Goal: Transaction & Acquisition: Purchase product/service

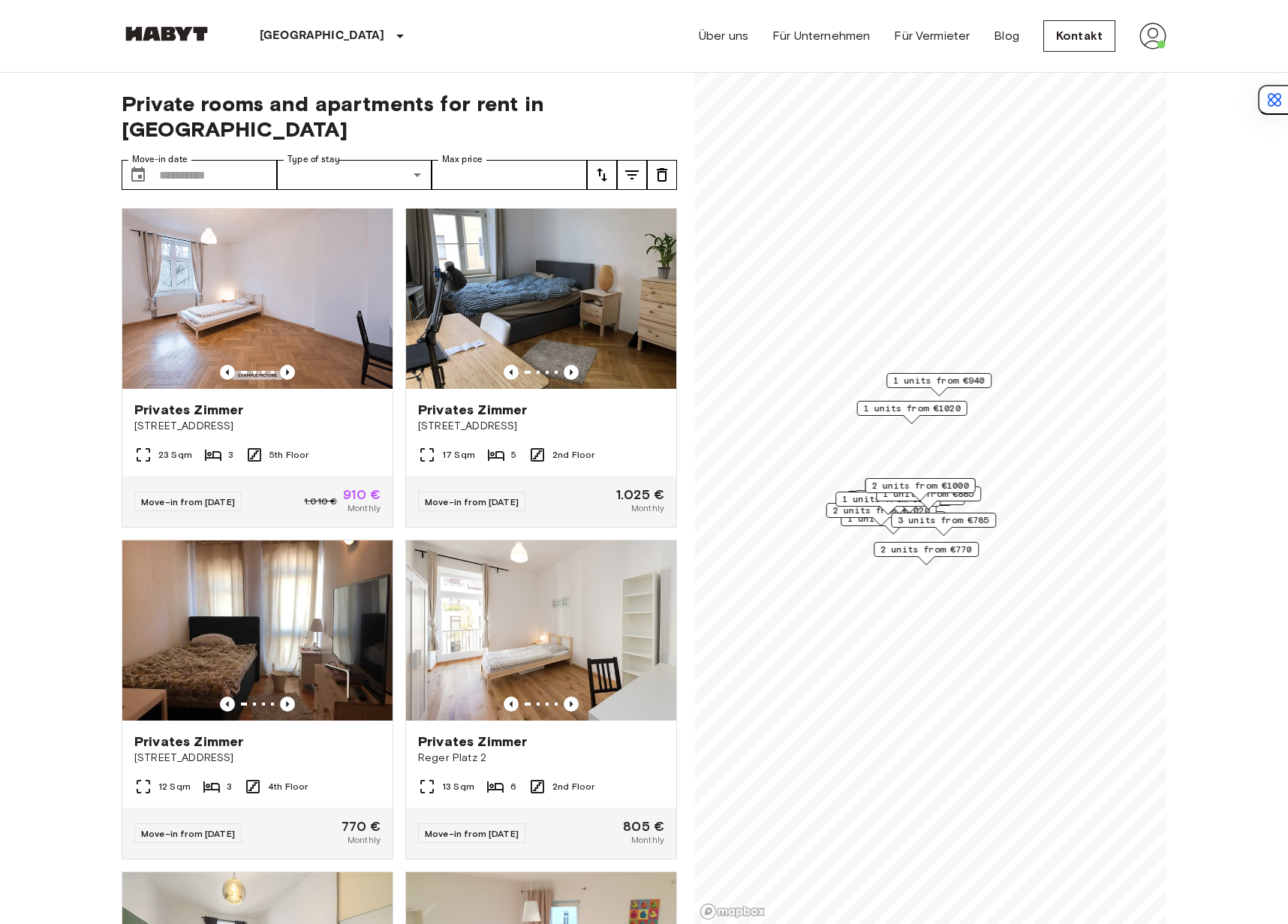
click at [602, 168] on icon "tune" at bounding box center [602, 175] width 11 height 13
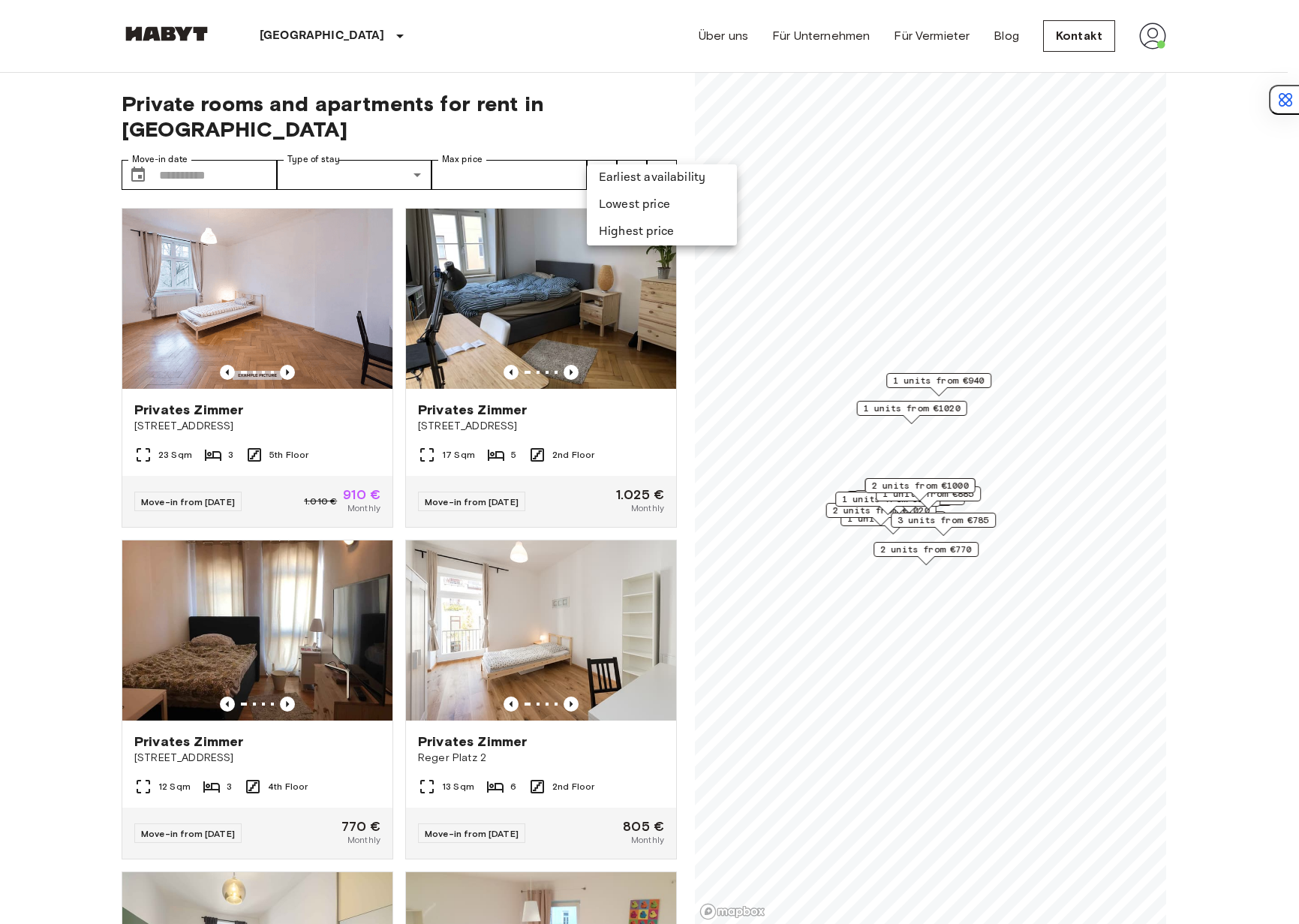
click at [620, 176] on li "Earliest availability" at bounding box center [662, 178] width 150 height 27
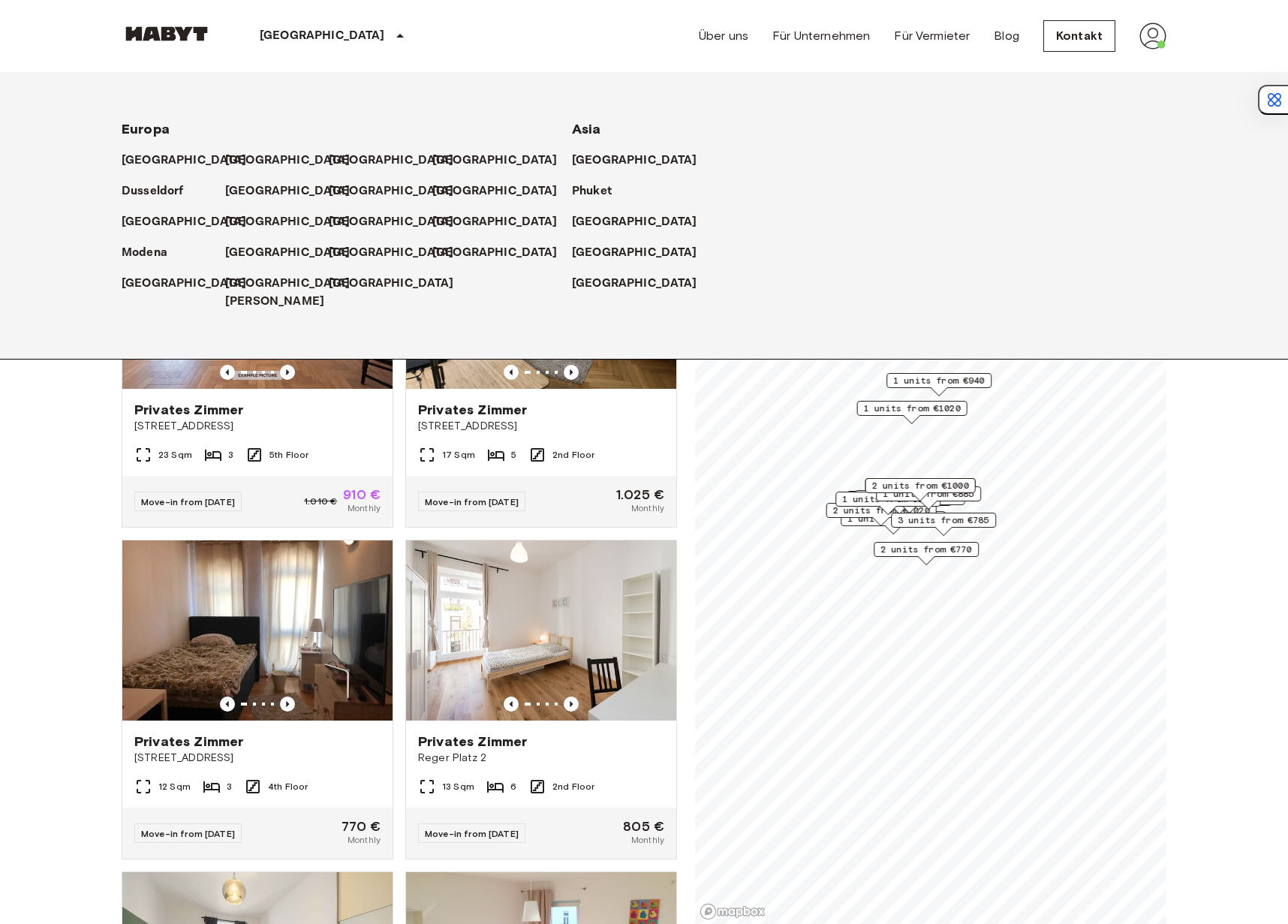
click at [256, 140] on div "[GEOGRAPHIC_DATA]" at bounding box center [277, 154] width 104 height 31
click at [241, 163] on p "[GEOGRAPHIC_DATA]" at bounding box center [291, 161] width 126 height 18
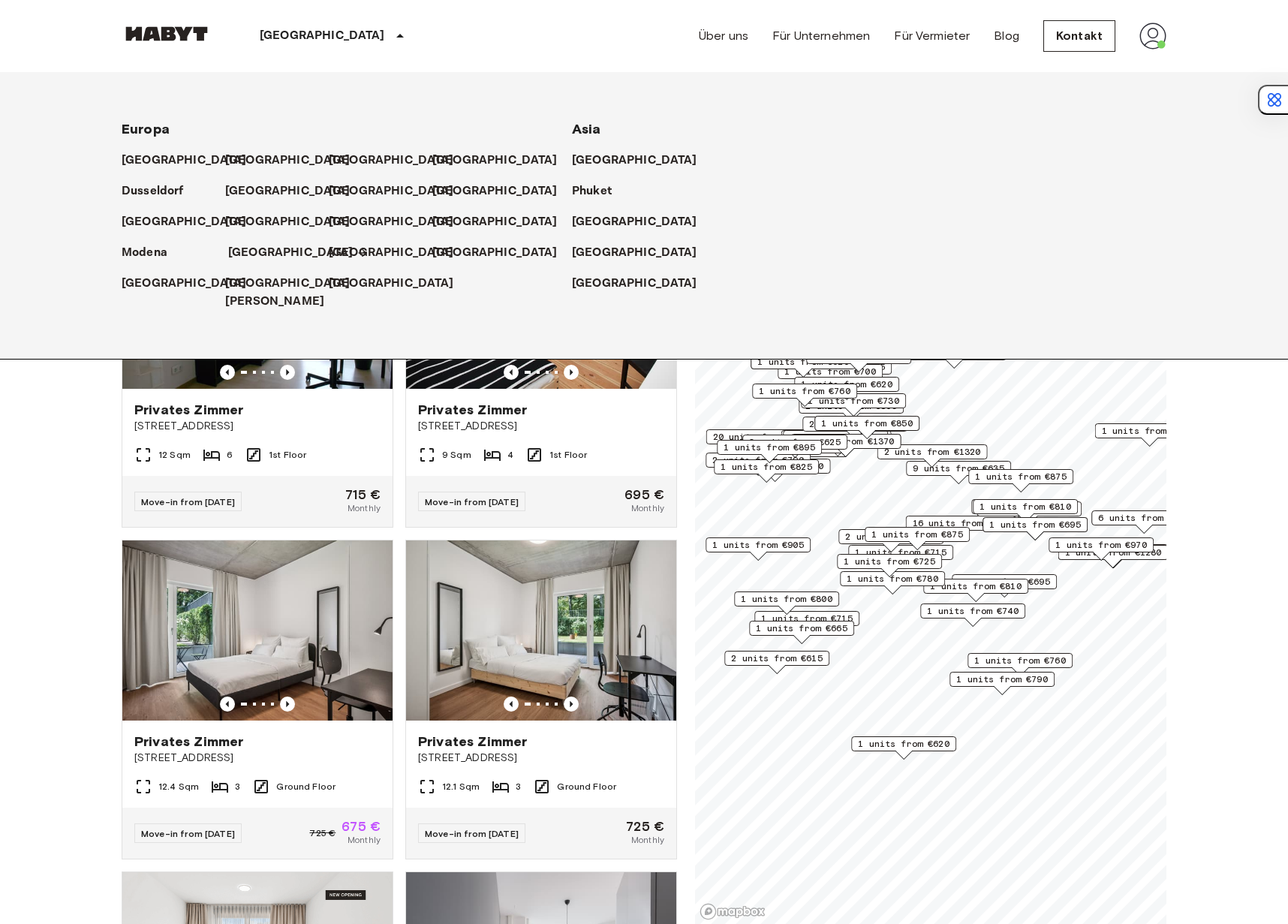
click at [231, 260] on p "[GEOGRAPHIC_DATA]" at bounding box center [291, 253] width 126 height 18
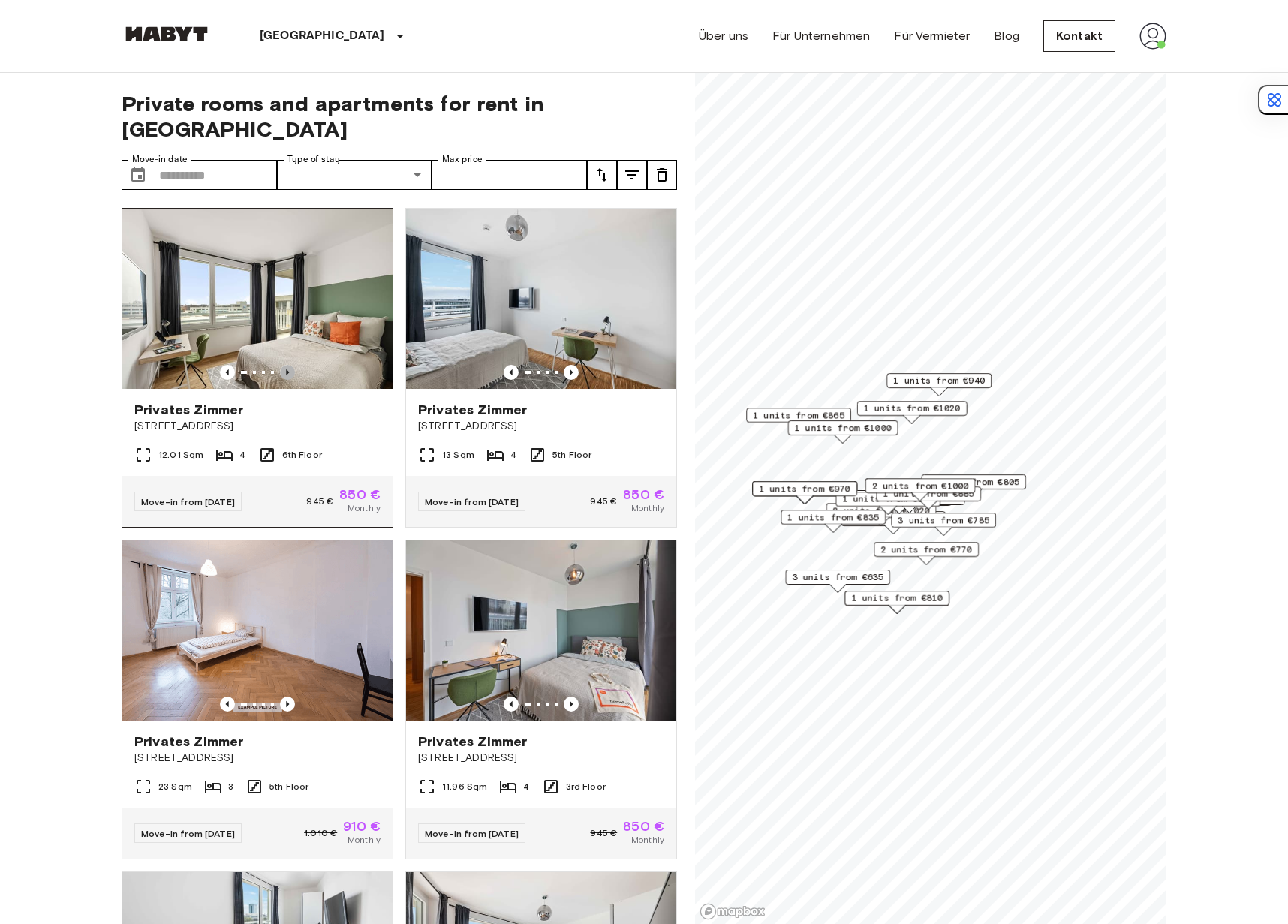
click at [287, 364] on icon "Previous image" at bounding box center [287, 372] width 15 height 15
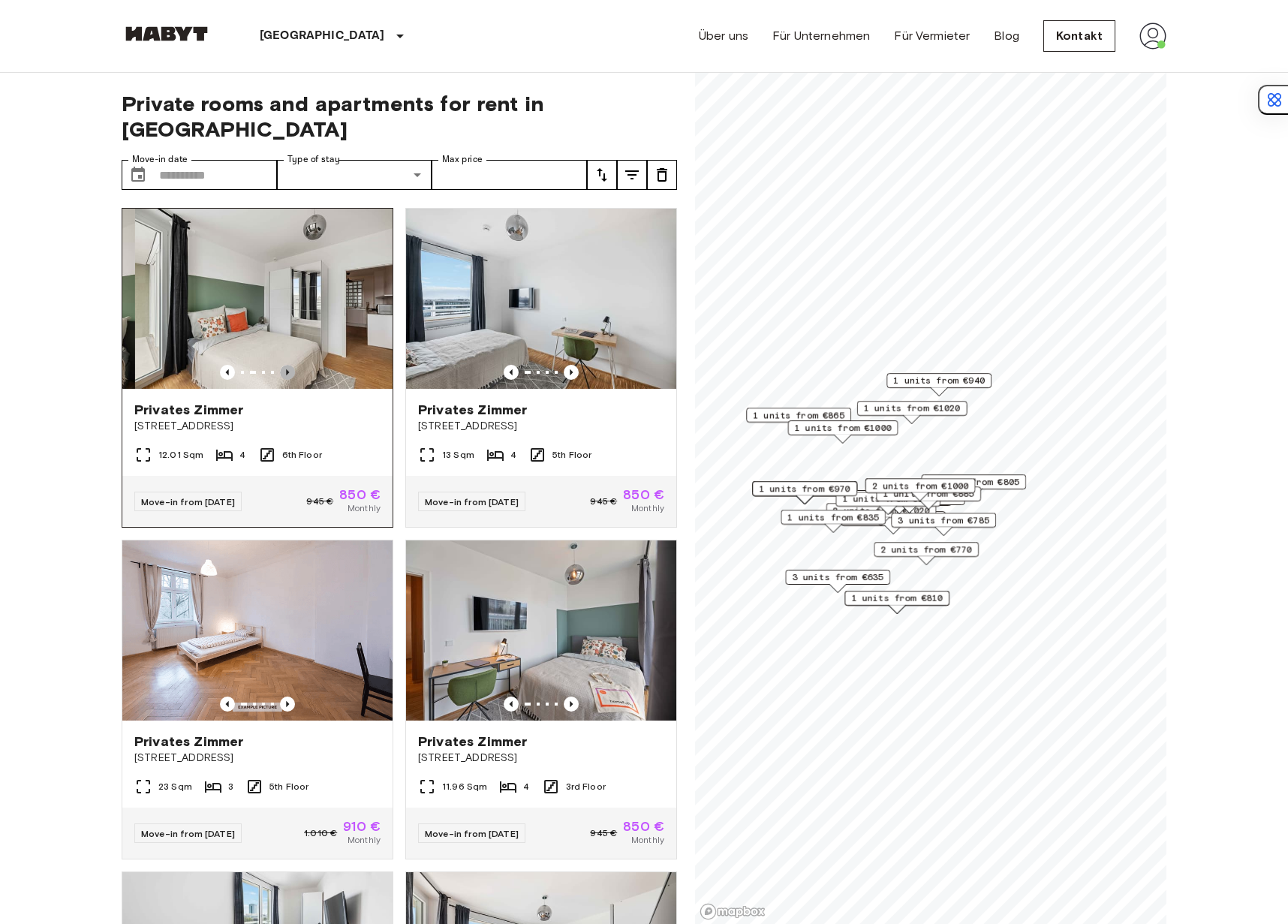
click at [287, 364] on icon "Previous image" at bounding box center [287, 372] width 15 height 15
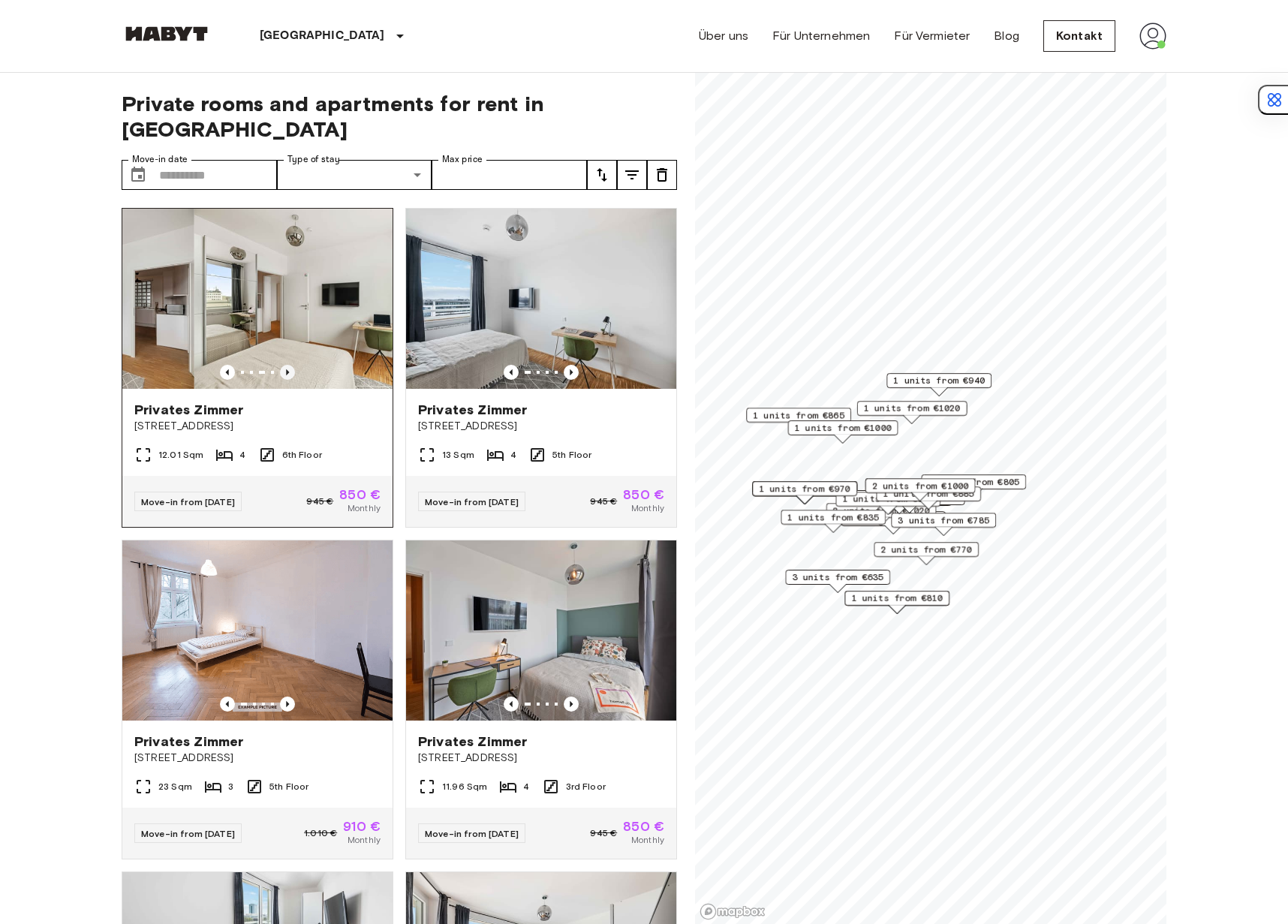
click at [287, 364] on icon "Previous image" at bounding box center [287, 372] width 15 height 15
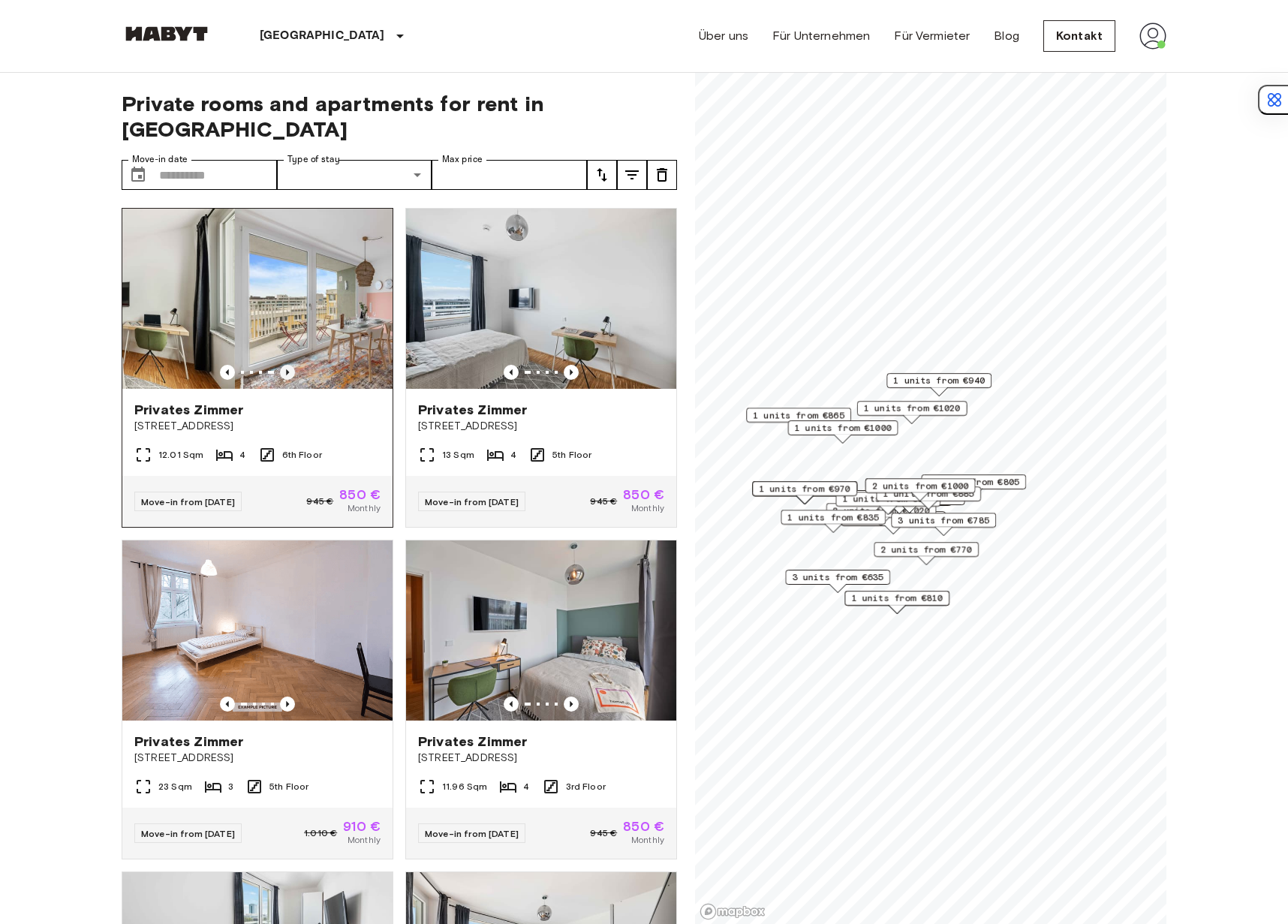
click at [287, 364] on icon "Previous image" at bounding box center [287, 372] width 15 height 15
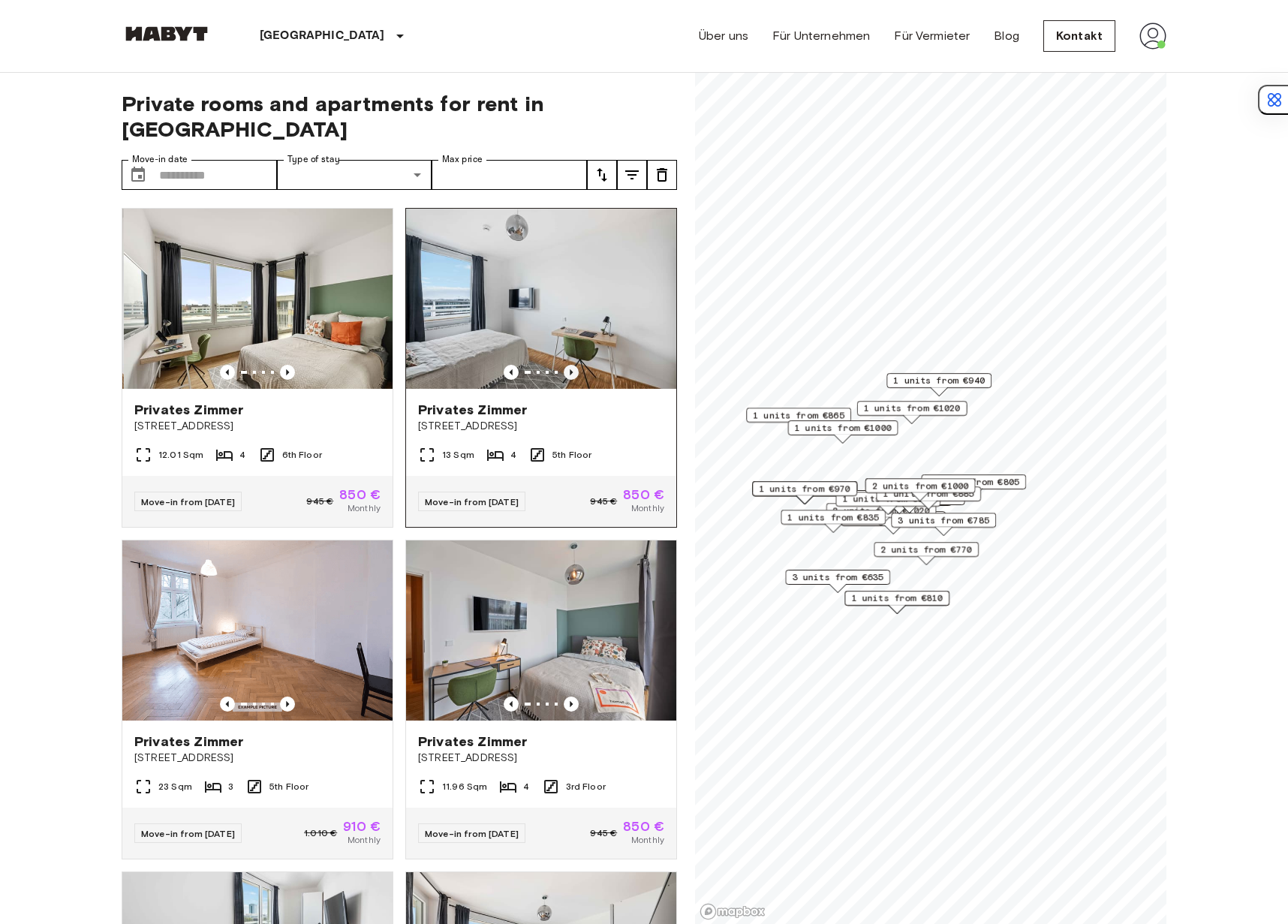
click at [564, 364] on icon "Previous image" at bounding box center [572, 372] width 15 height 15
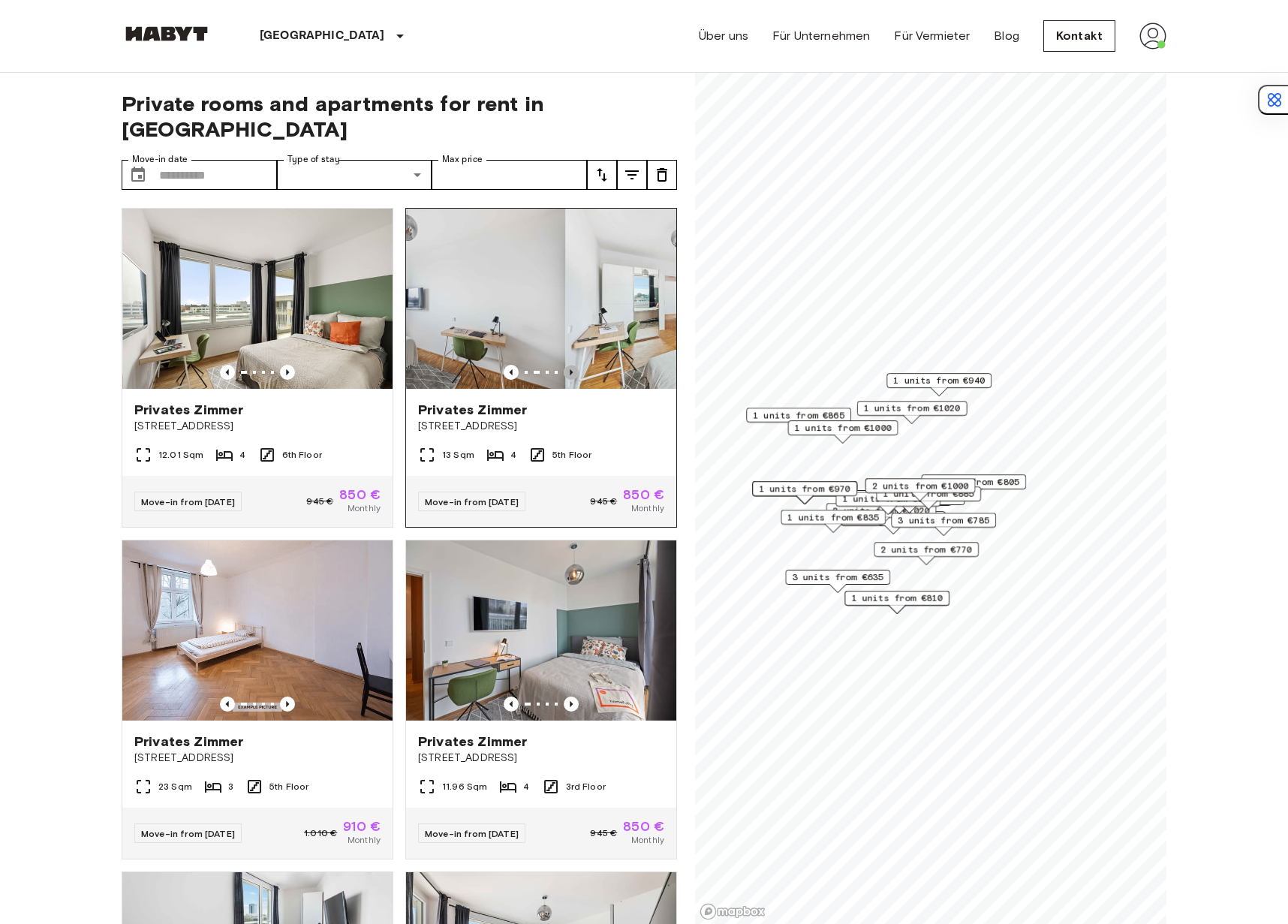
click at [564, 364] on icon "Previous image" at bounding box center [572, 372] width 15 height 15
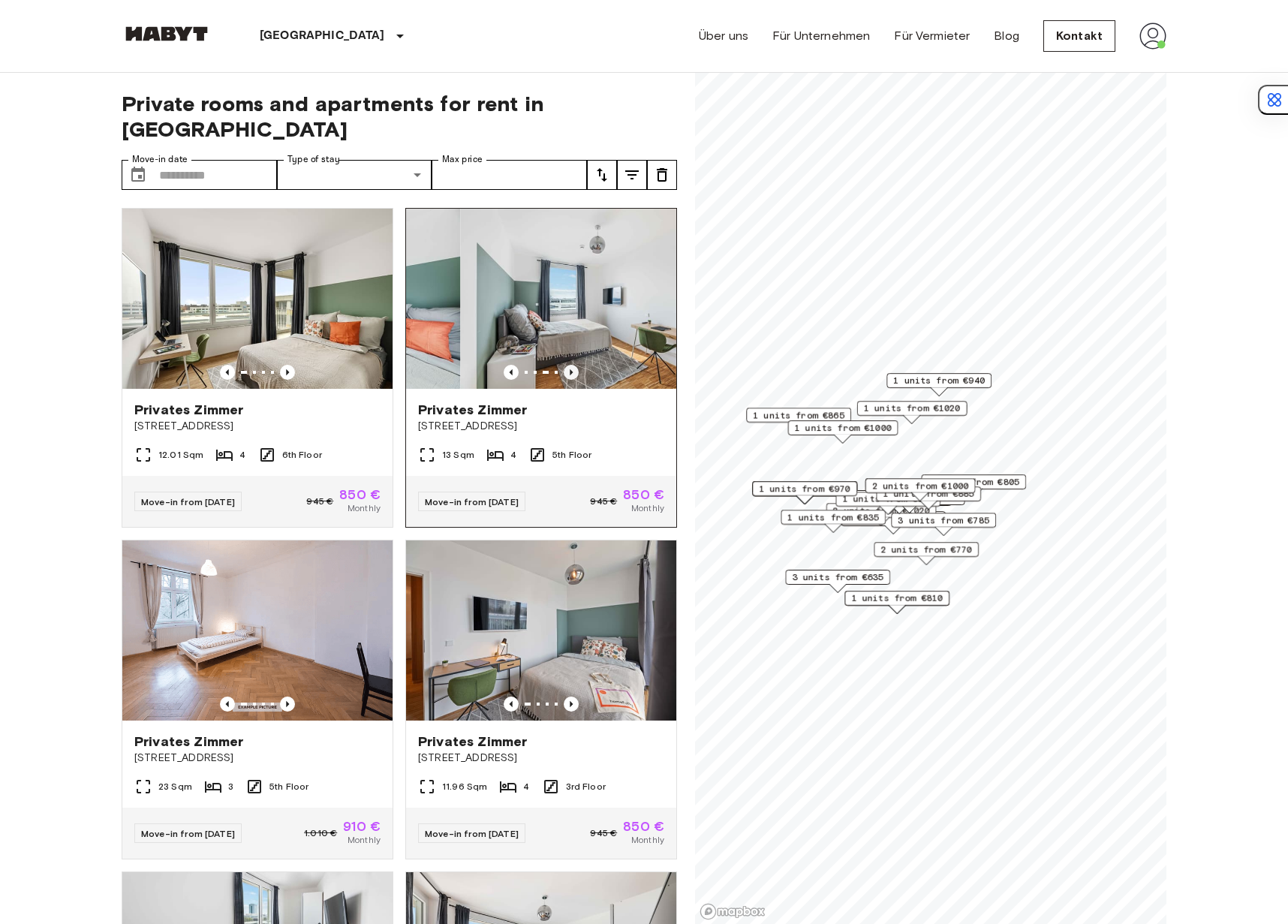
click at [564, 364] on icon "Previous image" at bounding box center [572, 372] width 15 height 15
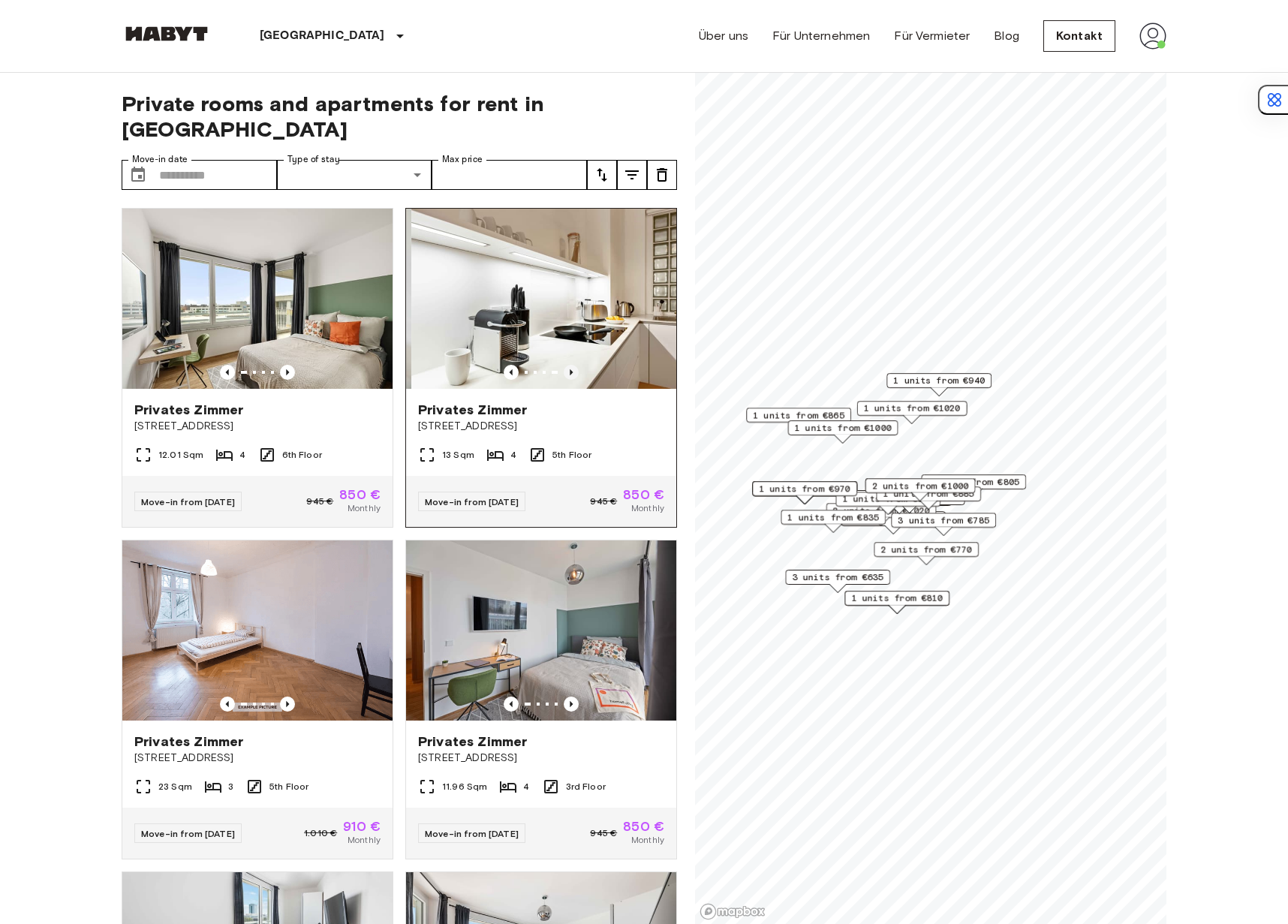
click at [564, 364] on icon "Previous image" at bounding box center [572, 372] width 15 height 15
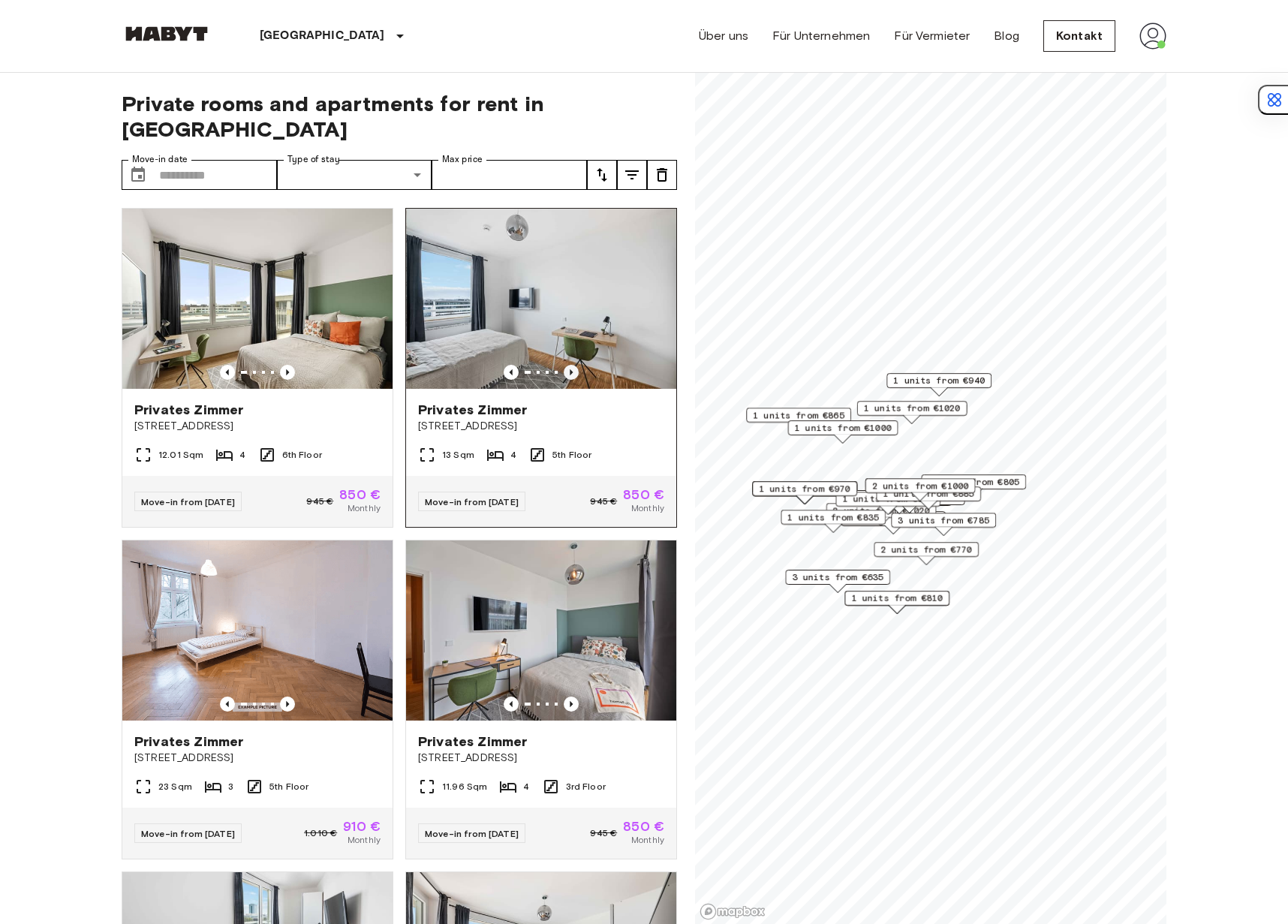
click at [564, 364] on icon "Previous image" at bounding box center [572, 372] width 15 height 15
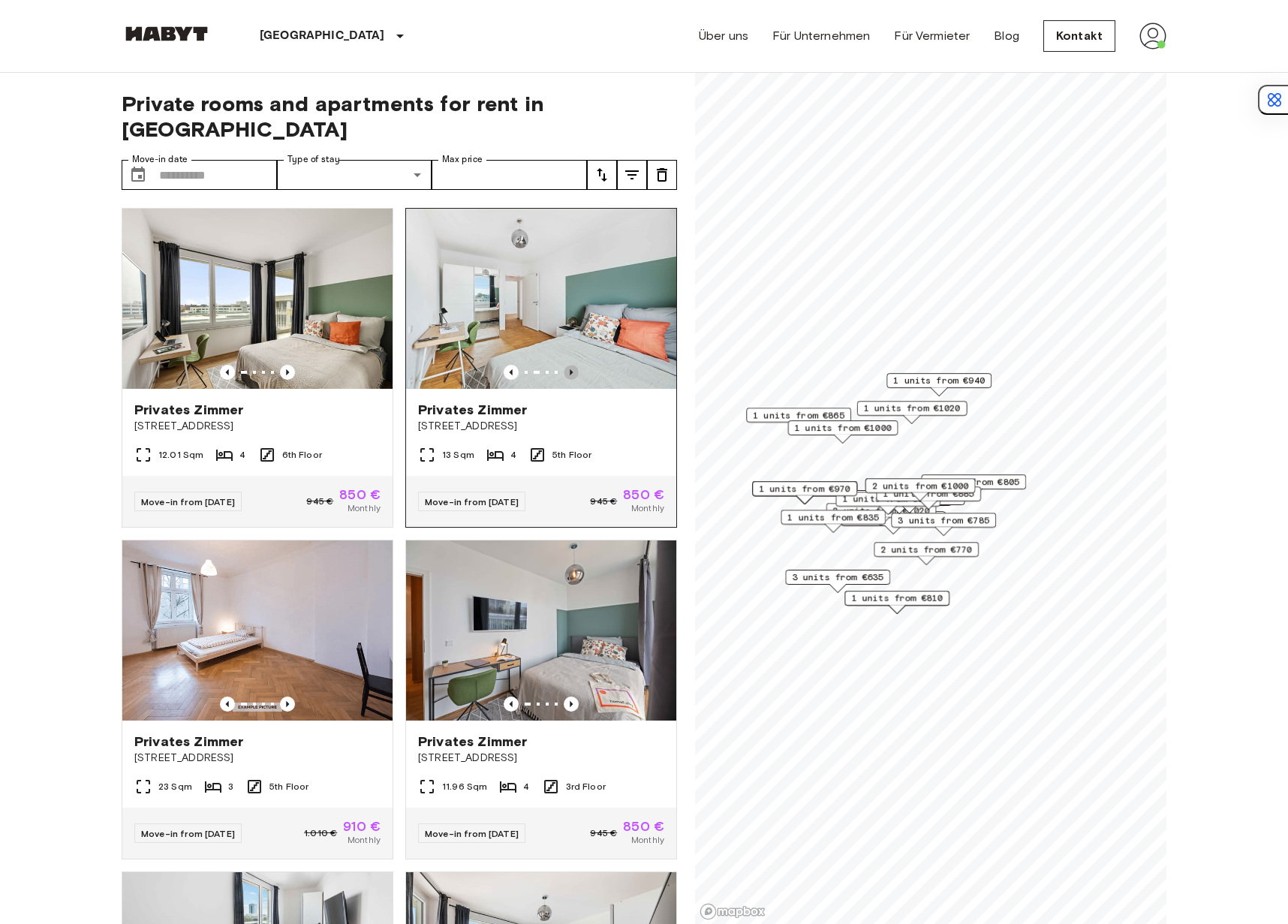
click at [564, 364] on icon "Previous image" at bounding box center [572, 372] width 15 height 15
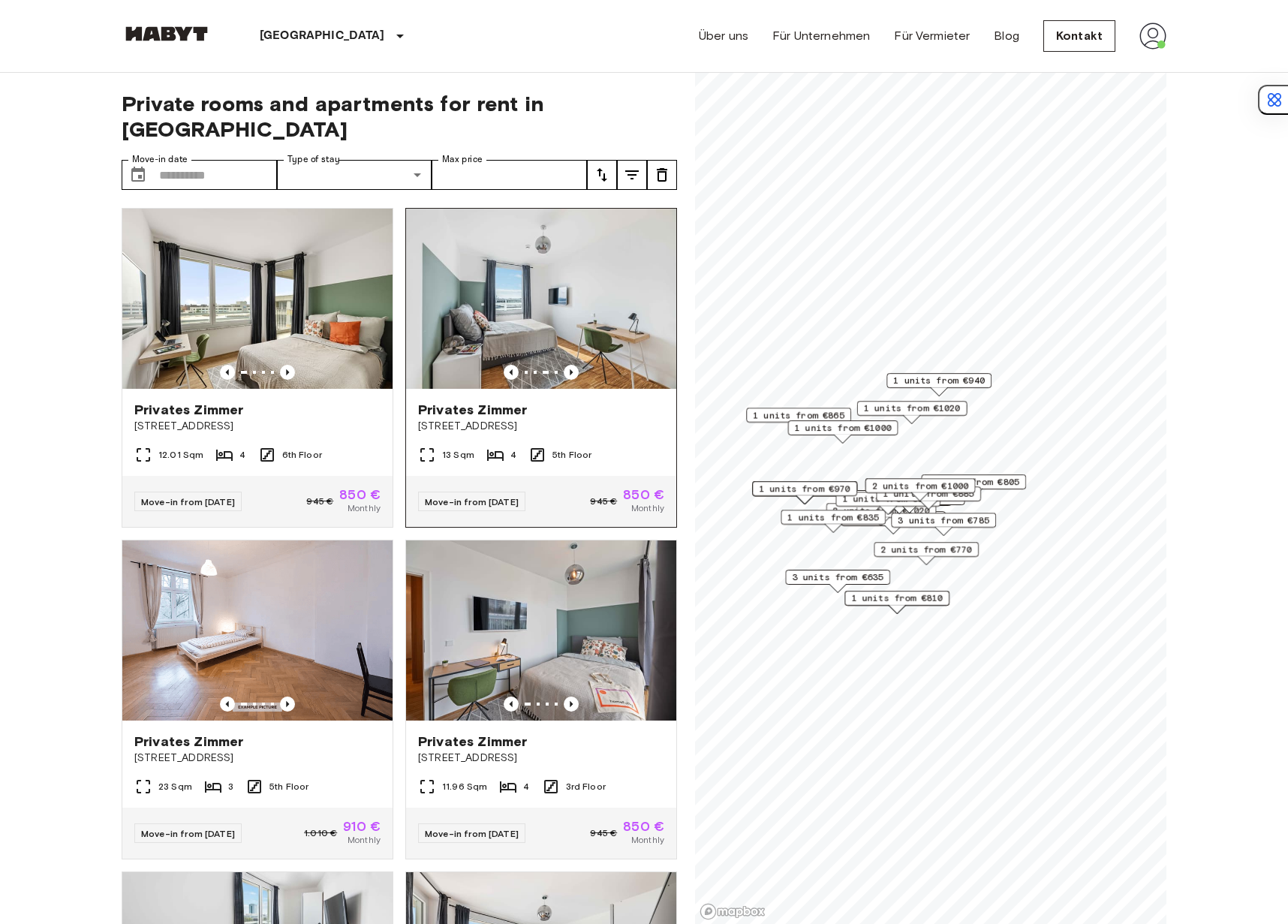
click at [530, 285] on img at bounding box center [541, 298] width 271 height 180
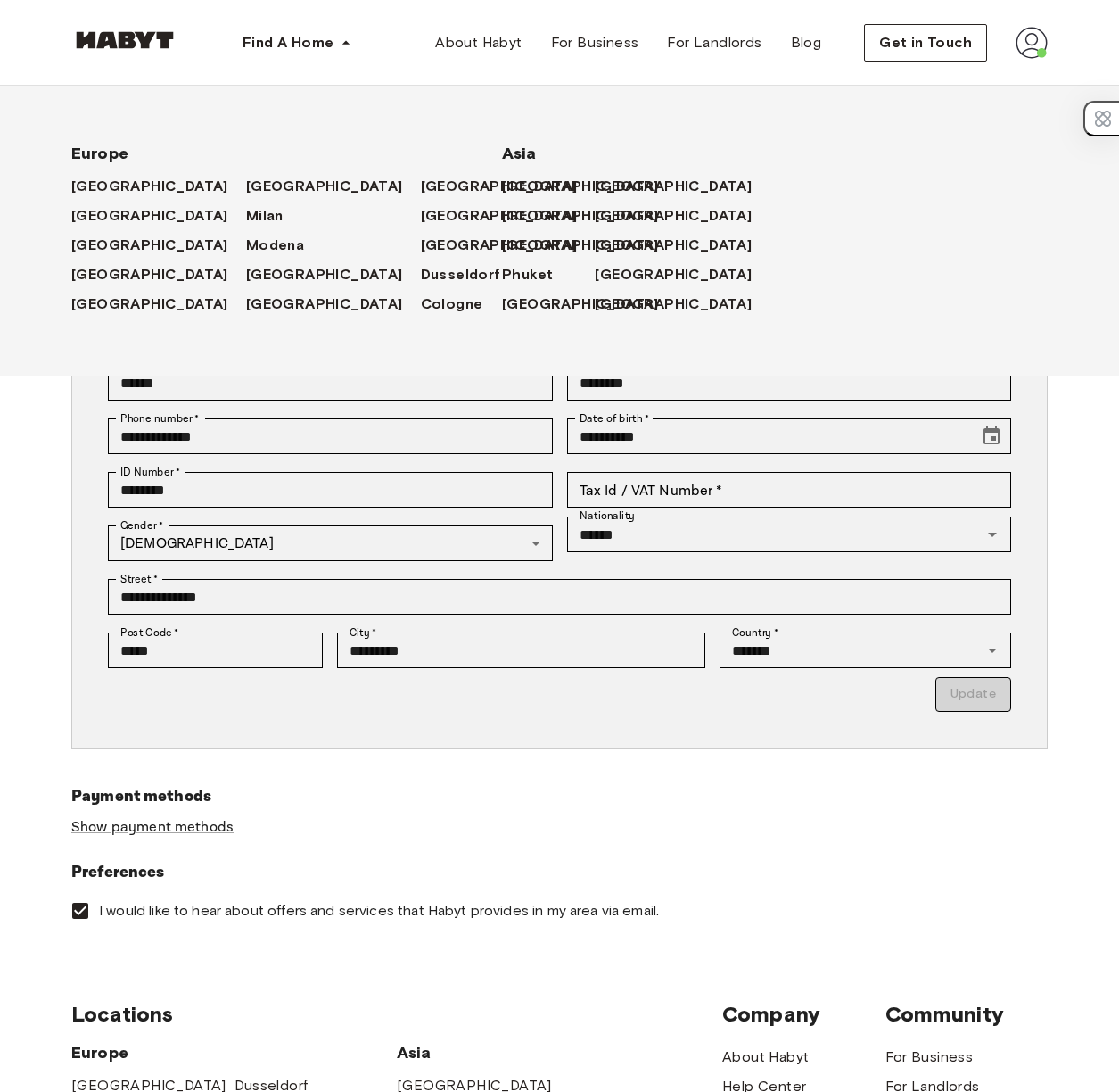
click at [621, 174] on div "Europe Amsterdam Berlin Frankfurt Hamburg Lisbon Madrid Milan Modena Paris Turi…" at bounding box center [531, 202] width 1033 height 347
click at [346, 47] on span "button" at bounding box center [346, 43] width 18 height 18
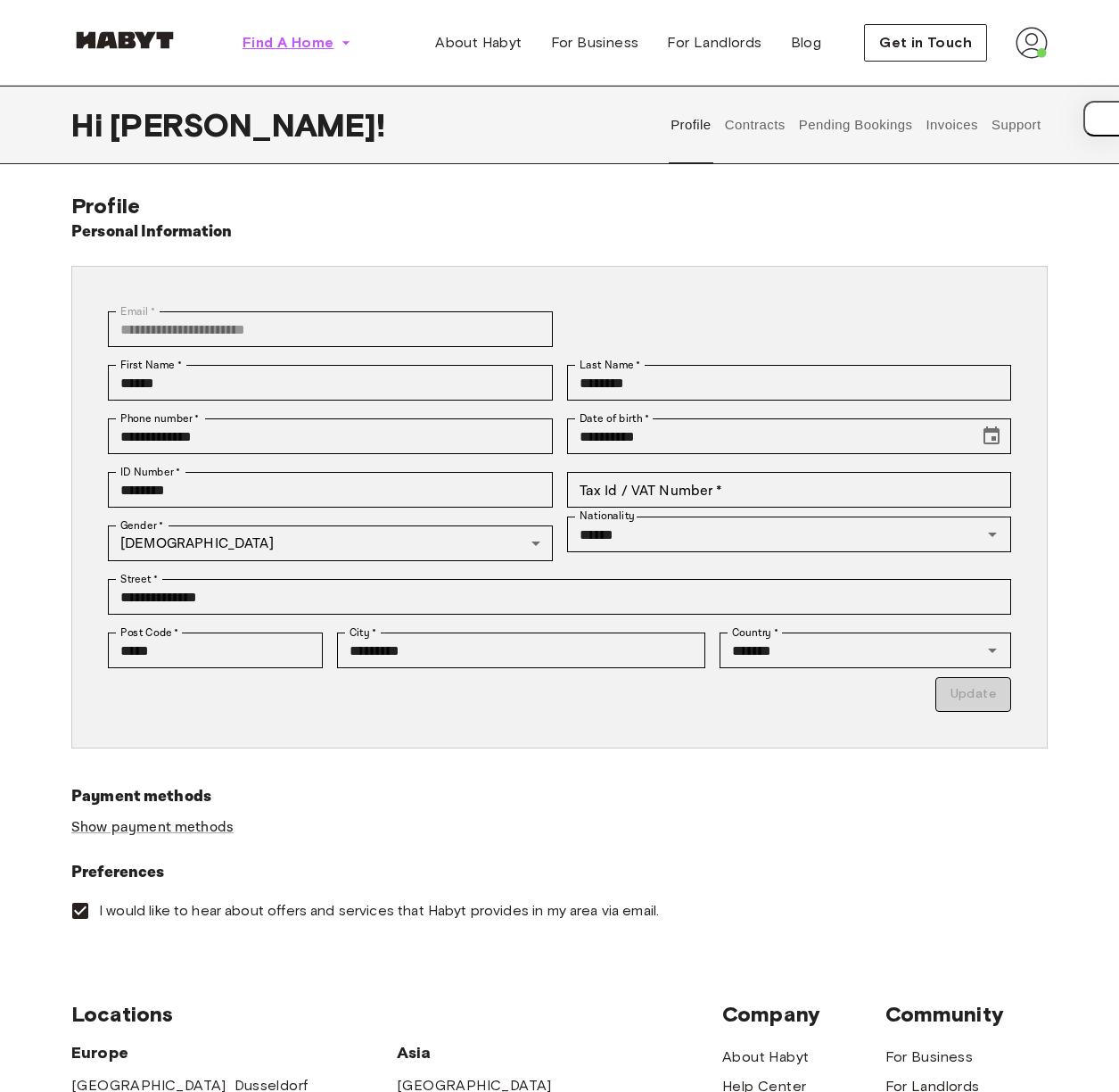
click at [309, 41] on span "Find A Home" at bounding box center [288, 43] width 91 height 22
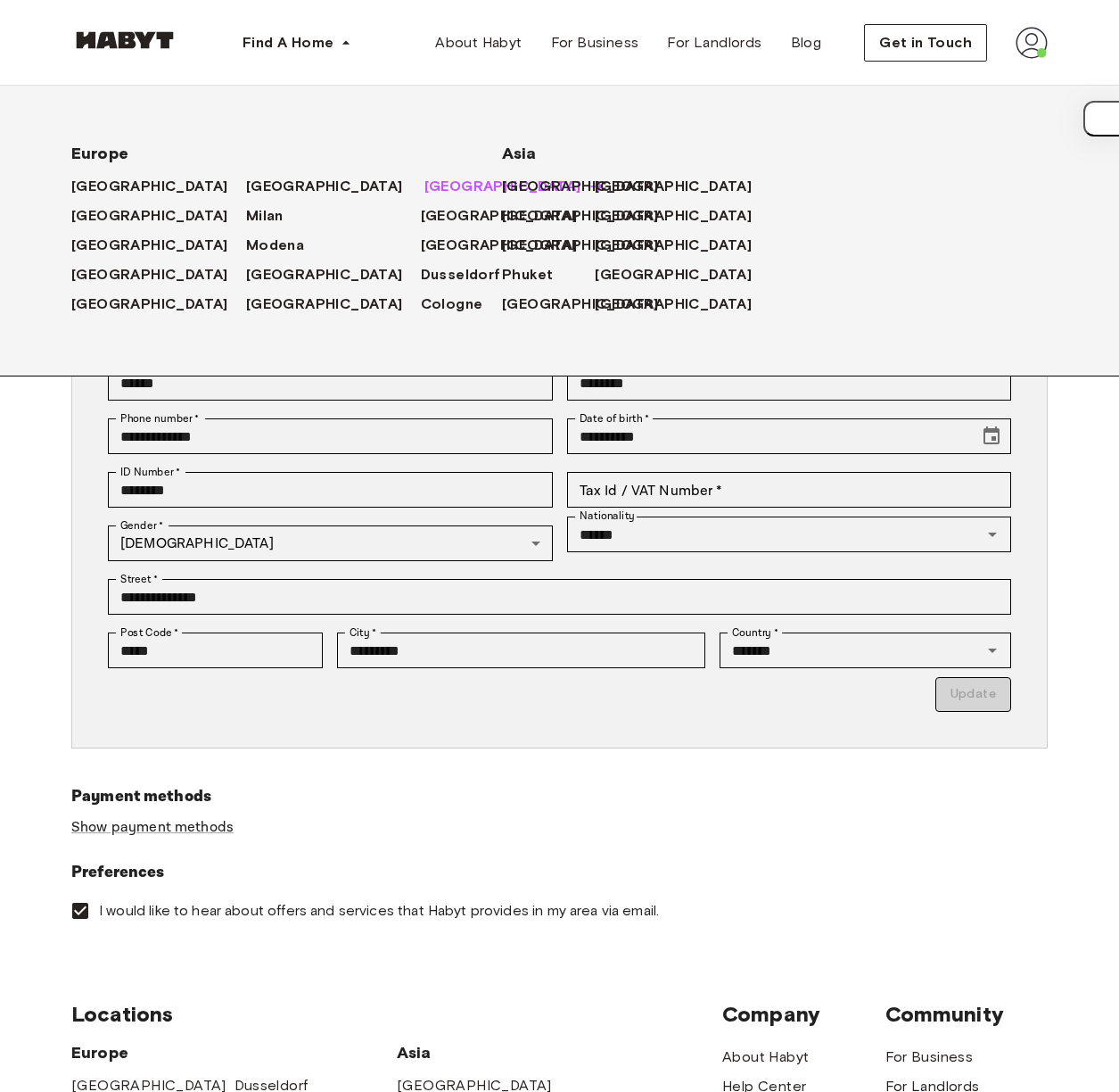
click at [424, 180] on span "Munich" at bounding box center [503, 186] width 157 height 22
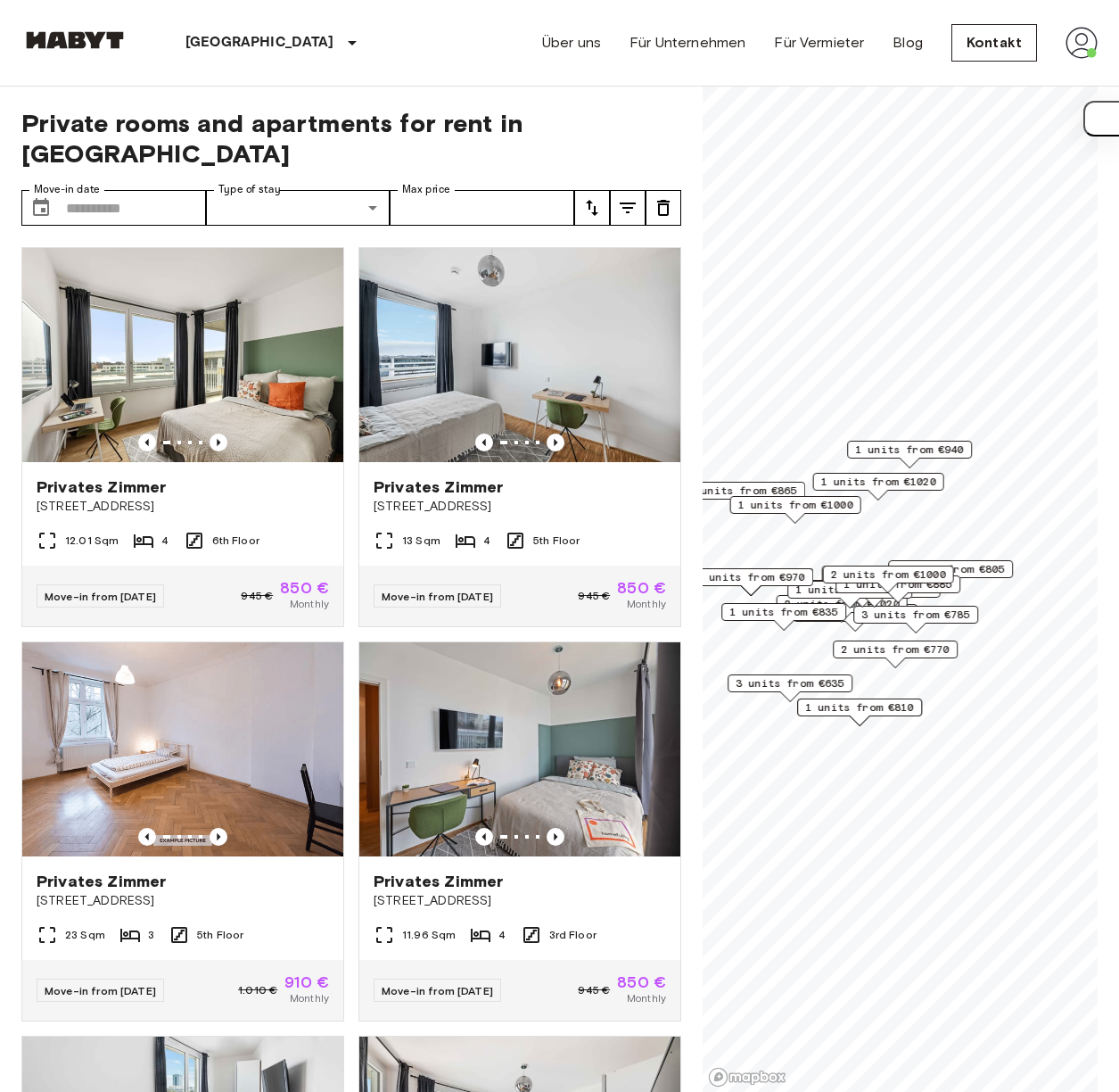
click at [466, 34] on div "München Europa Amsterdam Berlin Brüssel Köln Dusseldorf Frankfurt Graz Hamburg …" at bounding box center [560, 43] width 1076 height 86
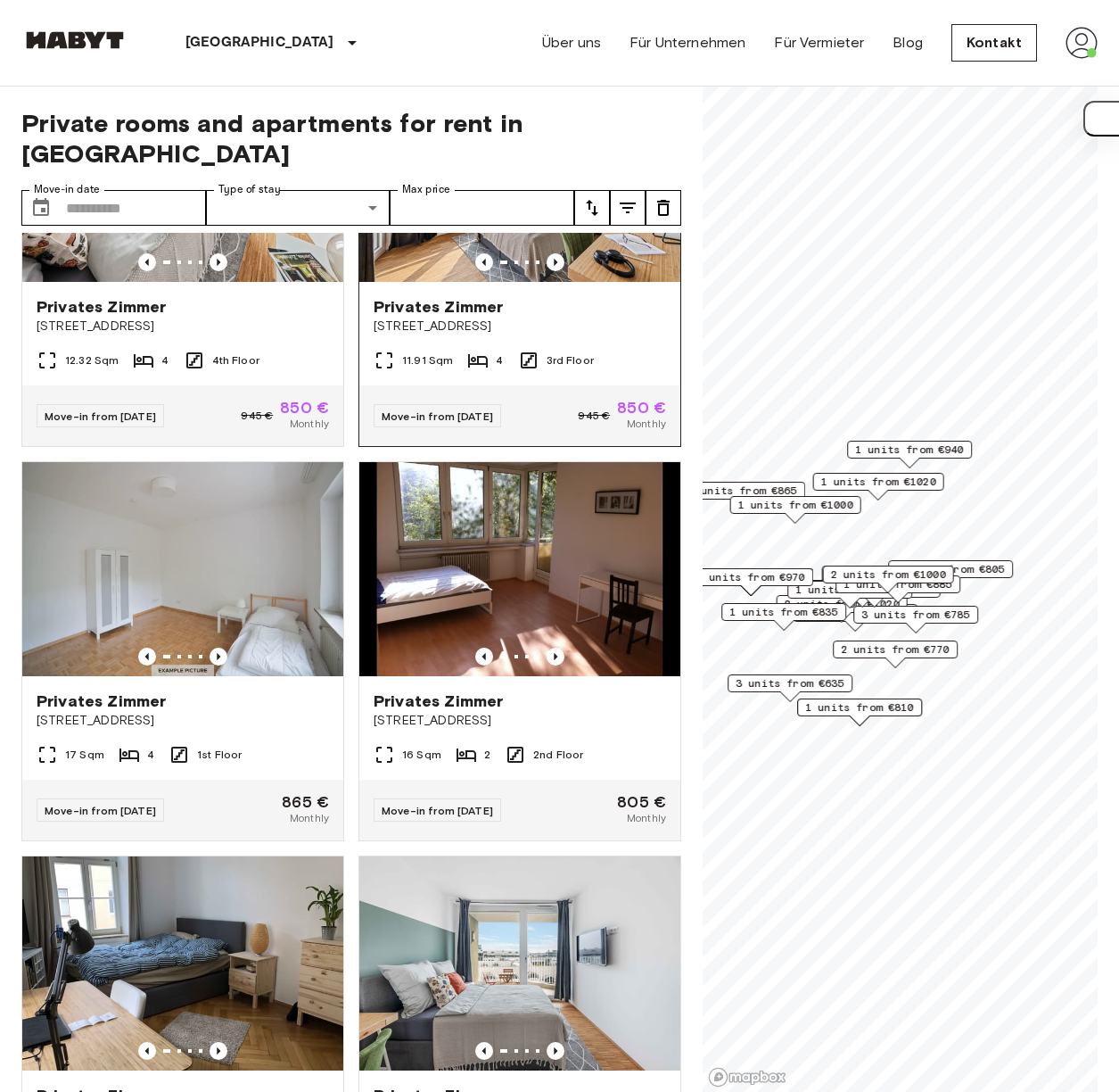
scroll to position [1013, 0]
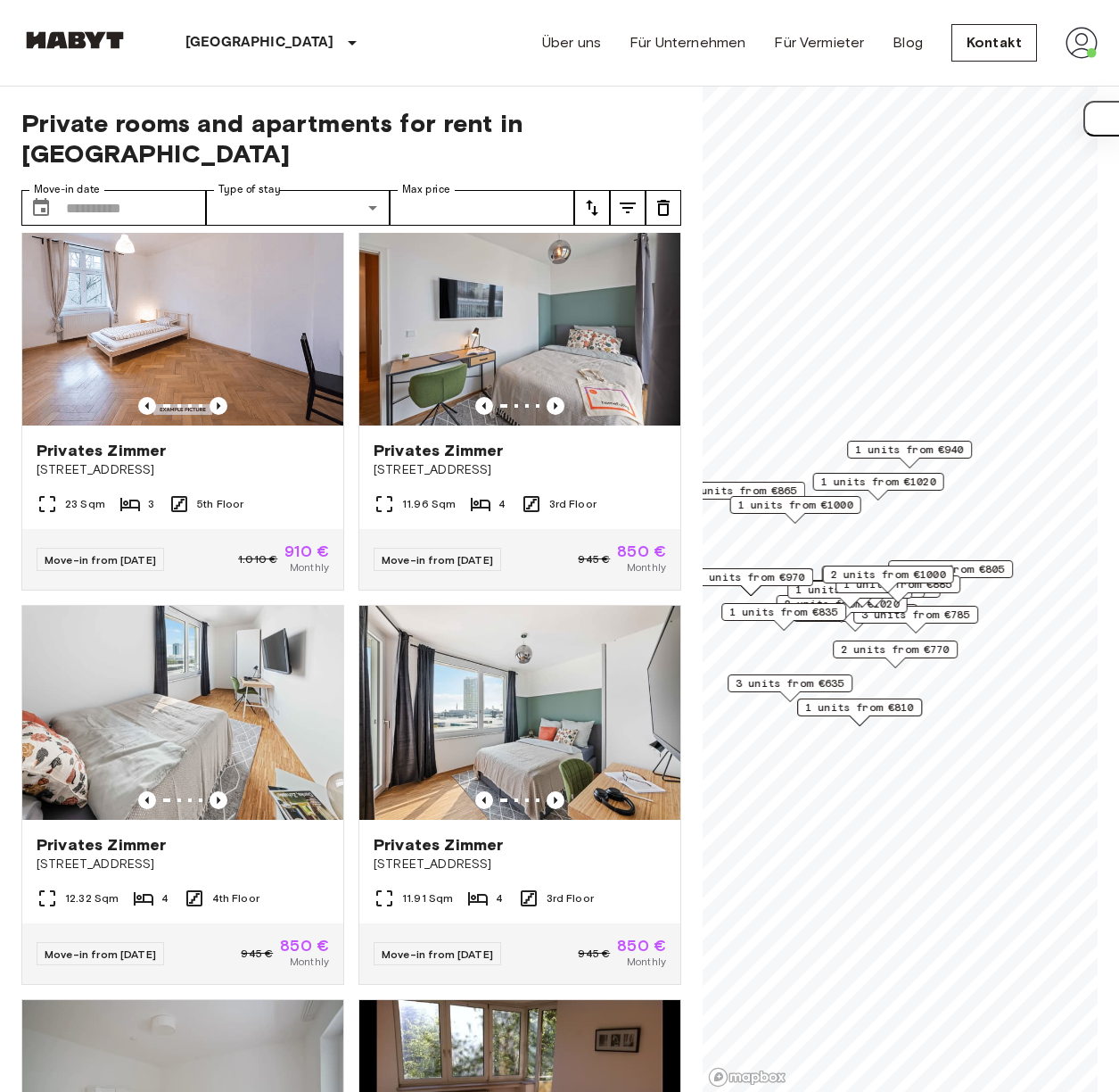
scroll to position [534, 0]
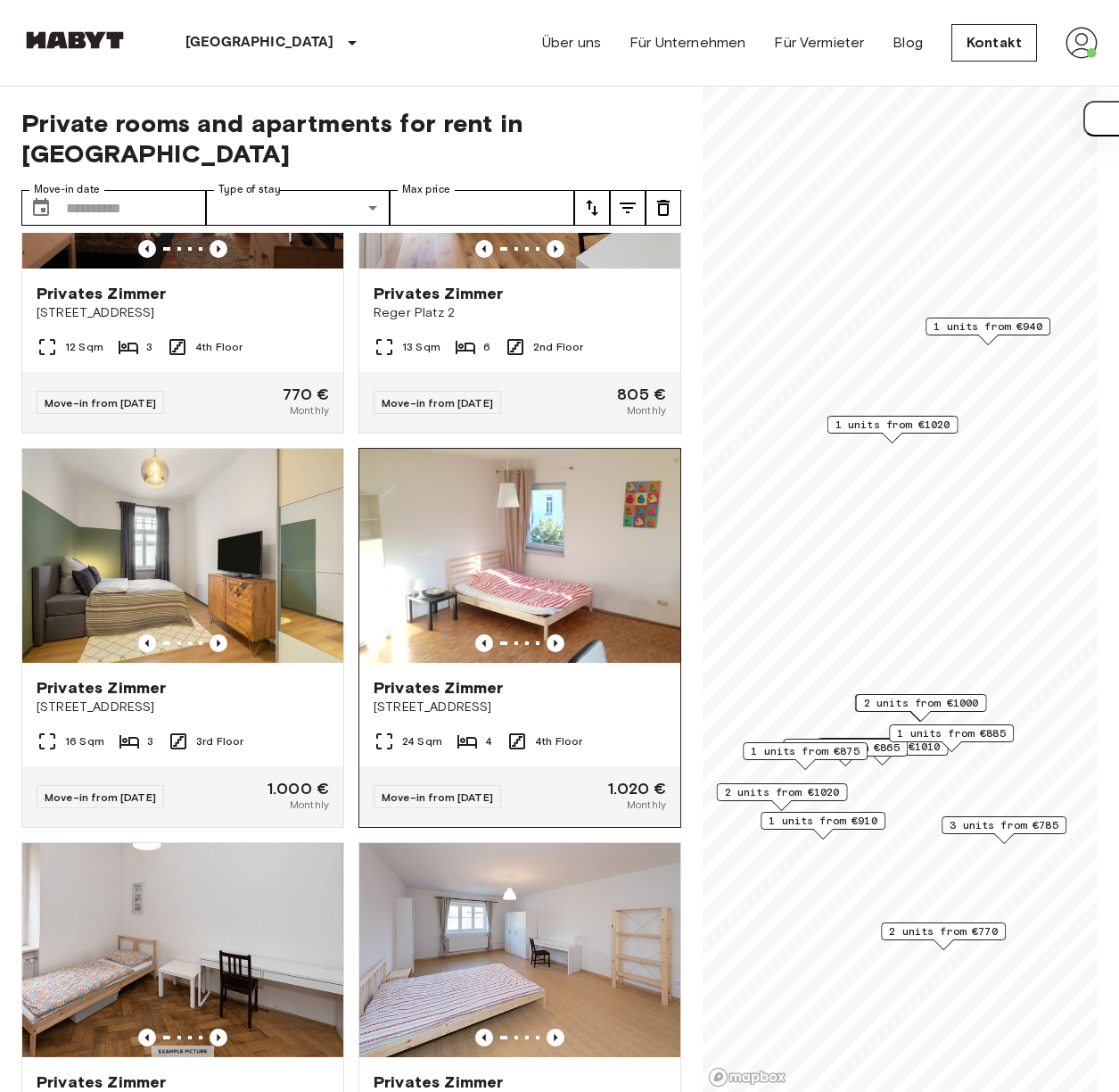
scroll to position [783, 0]
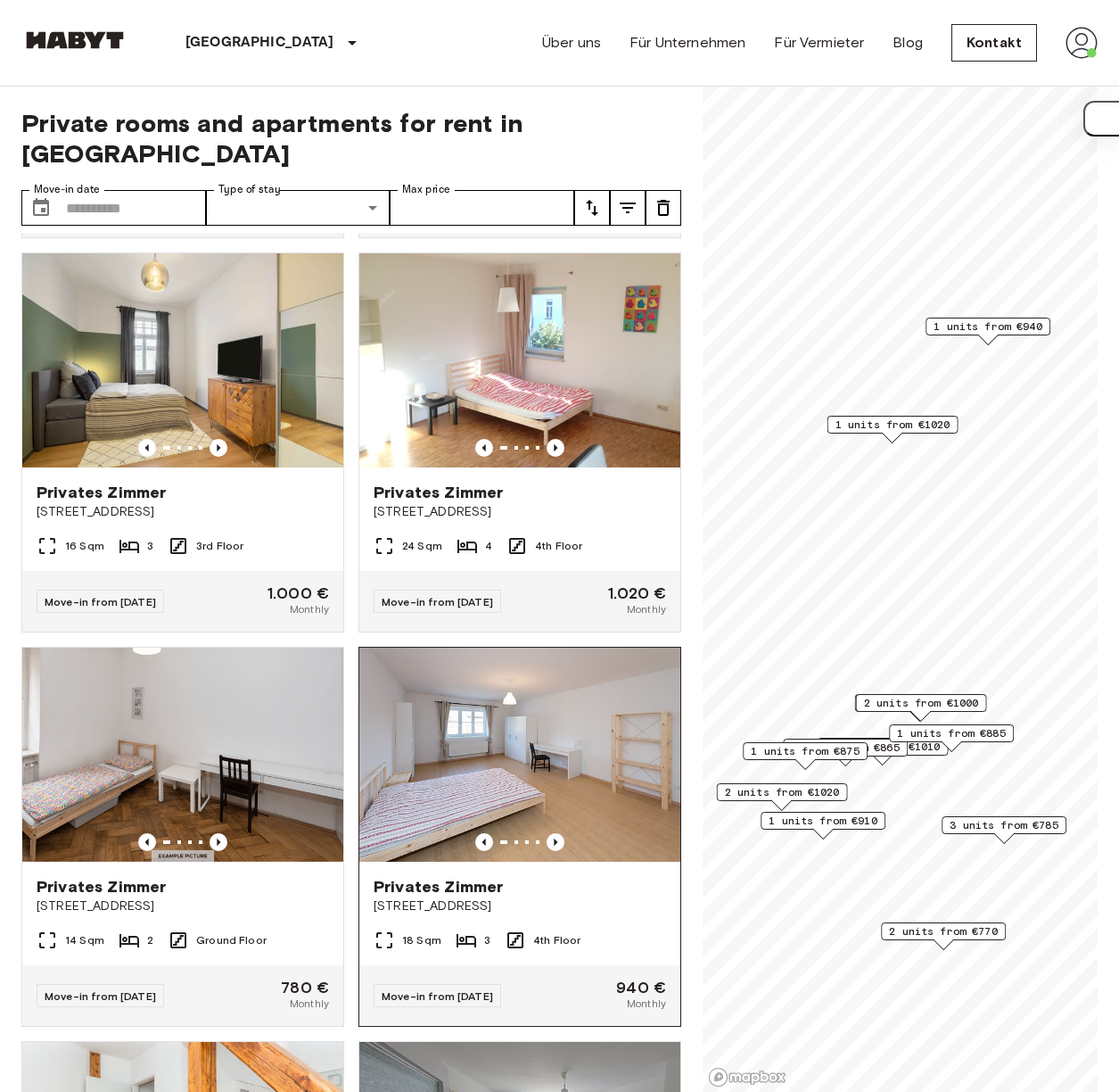
click at [510, 798] on img at bounding box center [520, 754] width 322 height 214
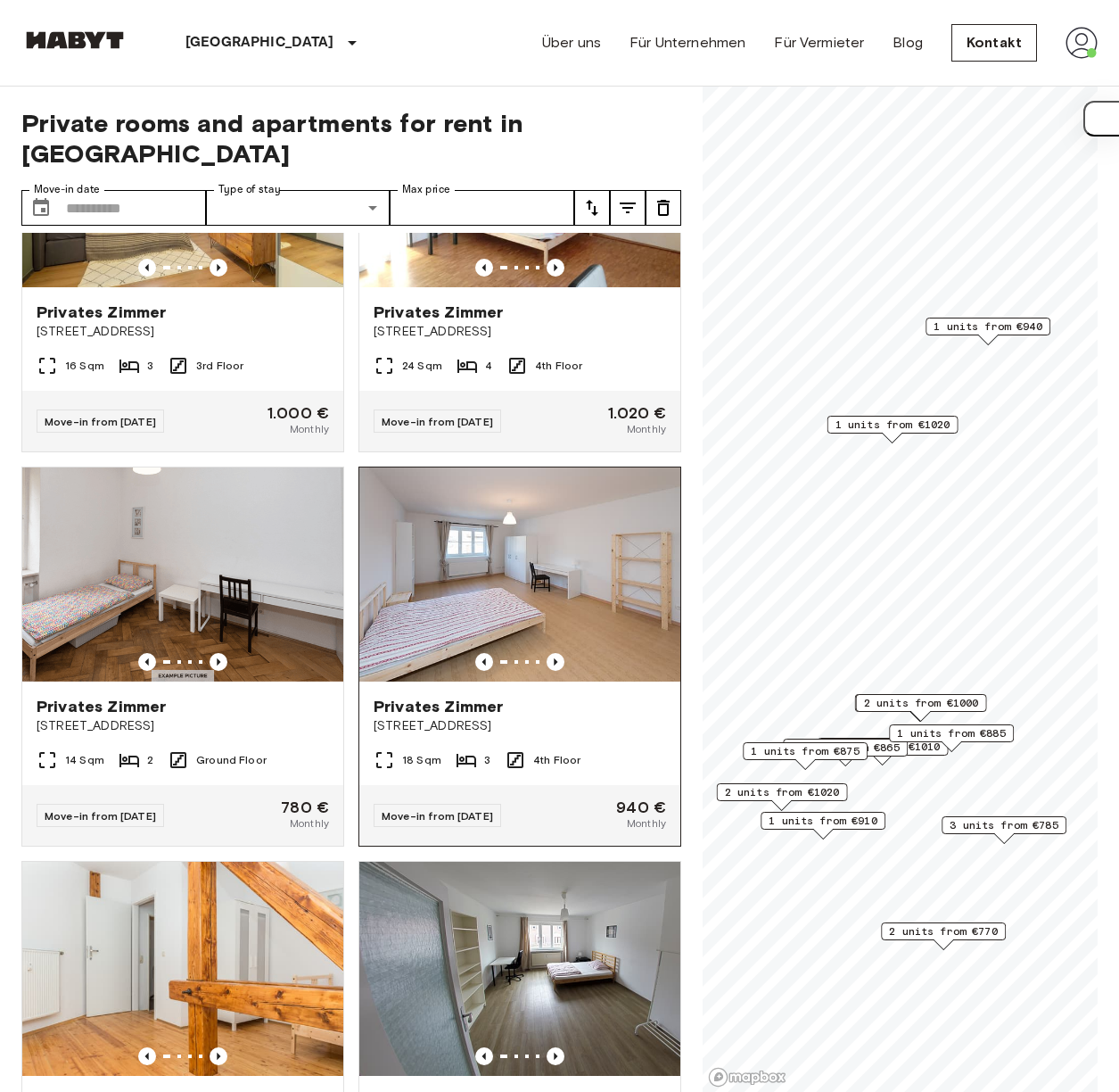
scroll to position [1302, 0]
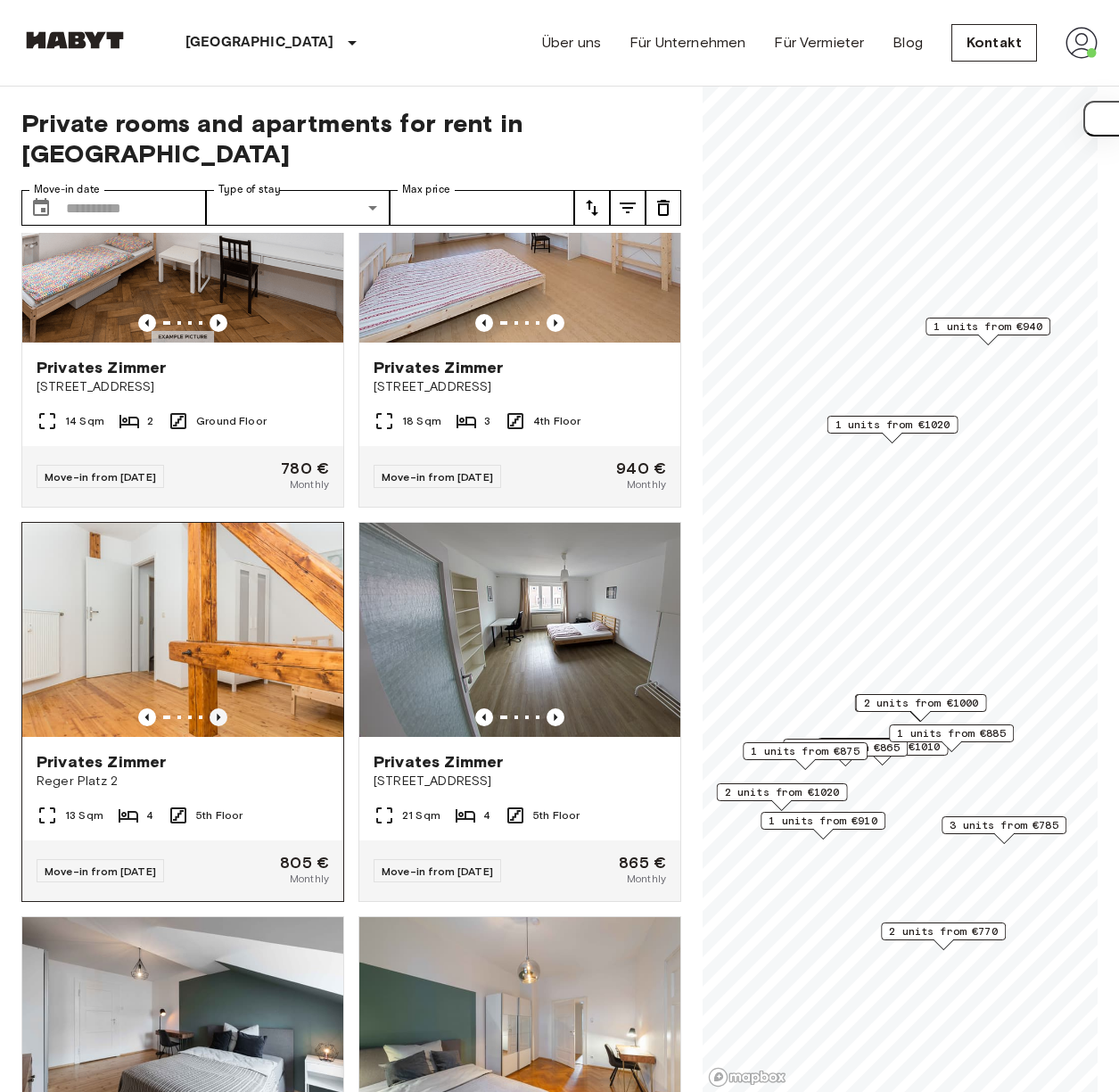
click at [215, 722] on icon "Previous image" at bounding box center [219, 717] width 18 height 18
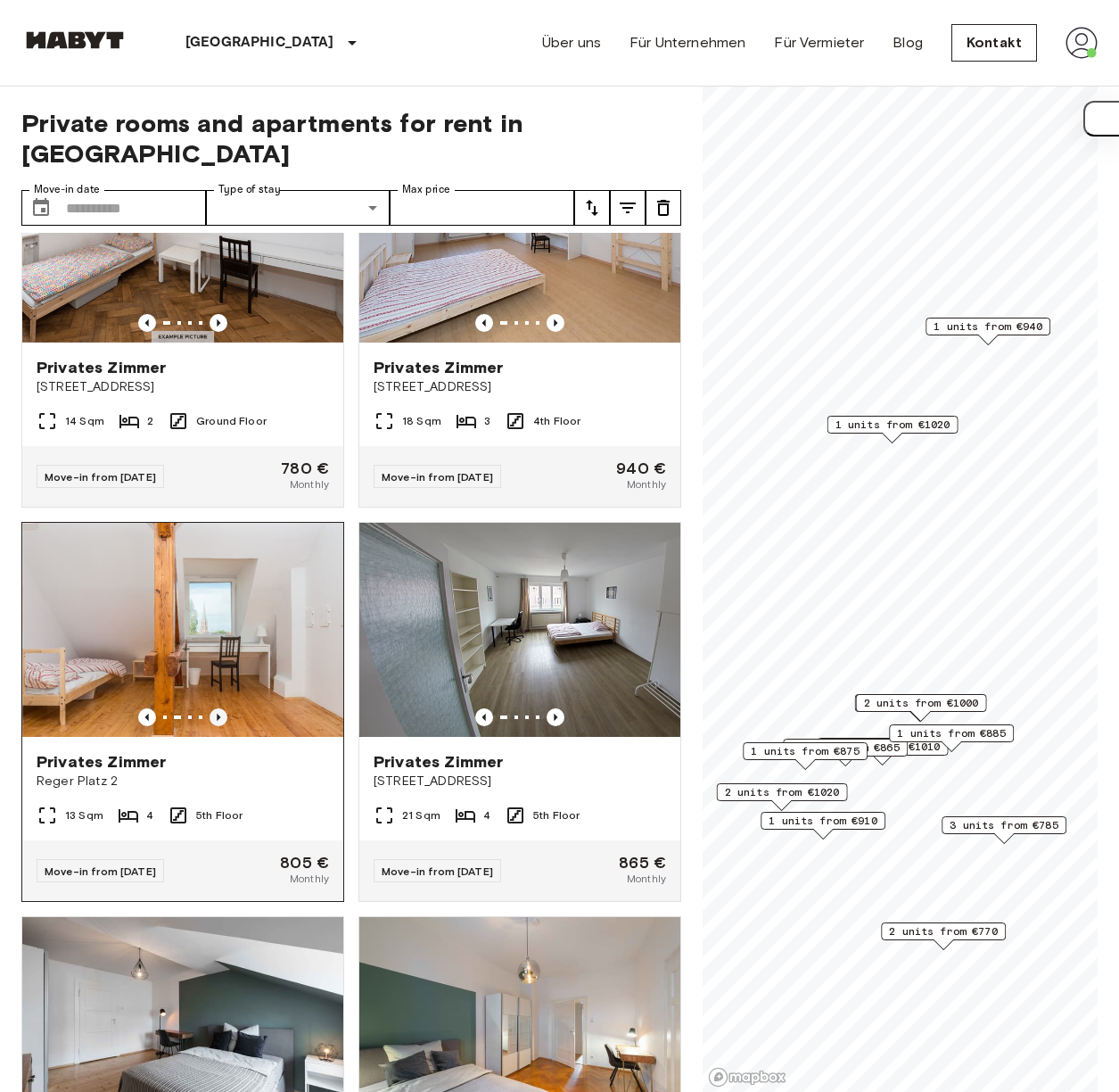
click at [217, 721] on icon "Previous image" at bounding box center [219, 717] width 4 height 7
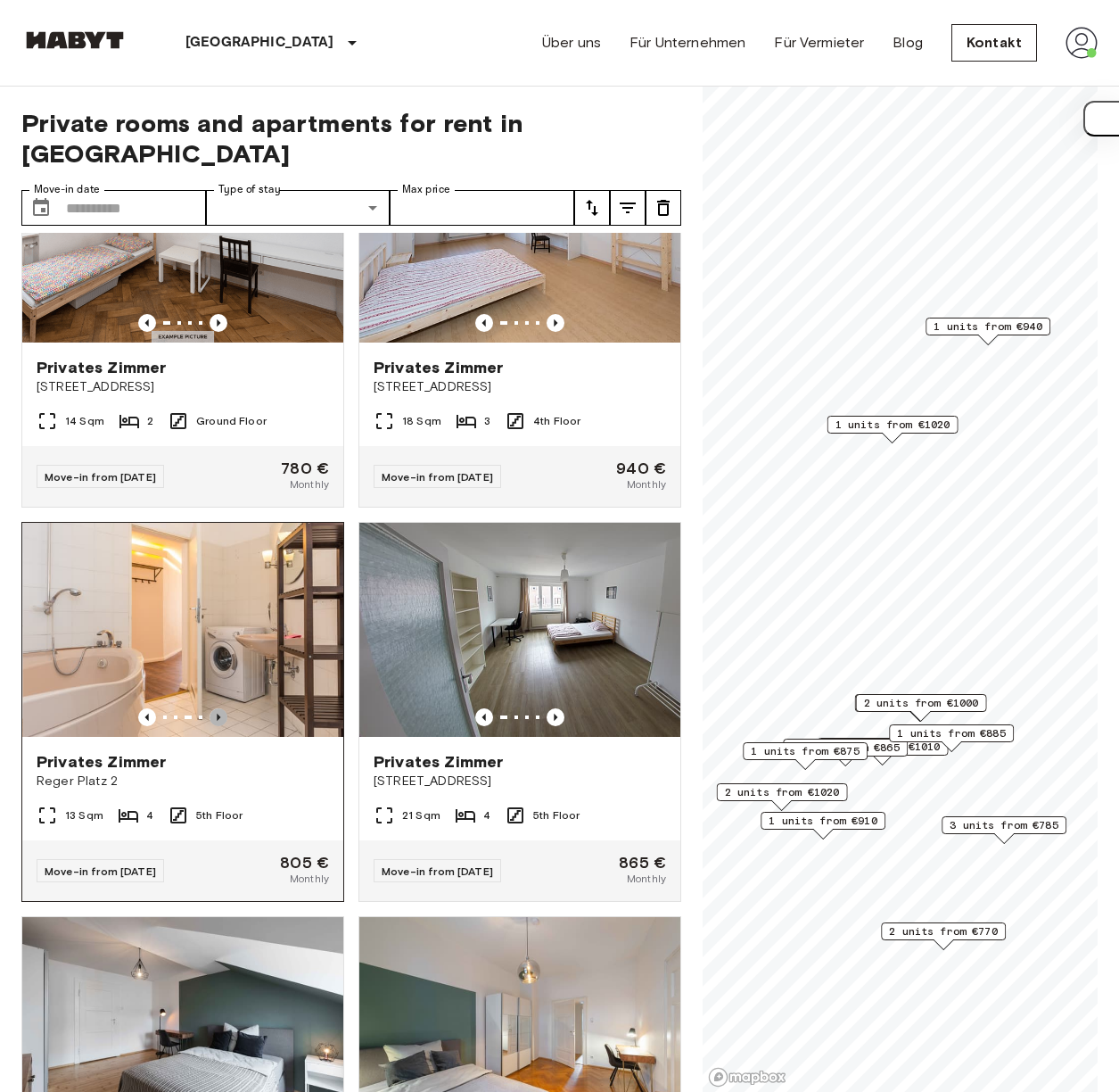
click at [217, 721] on icon "Previous image" at bounding box center [219, 717] width 4 height 7
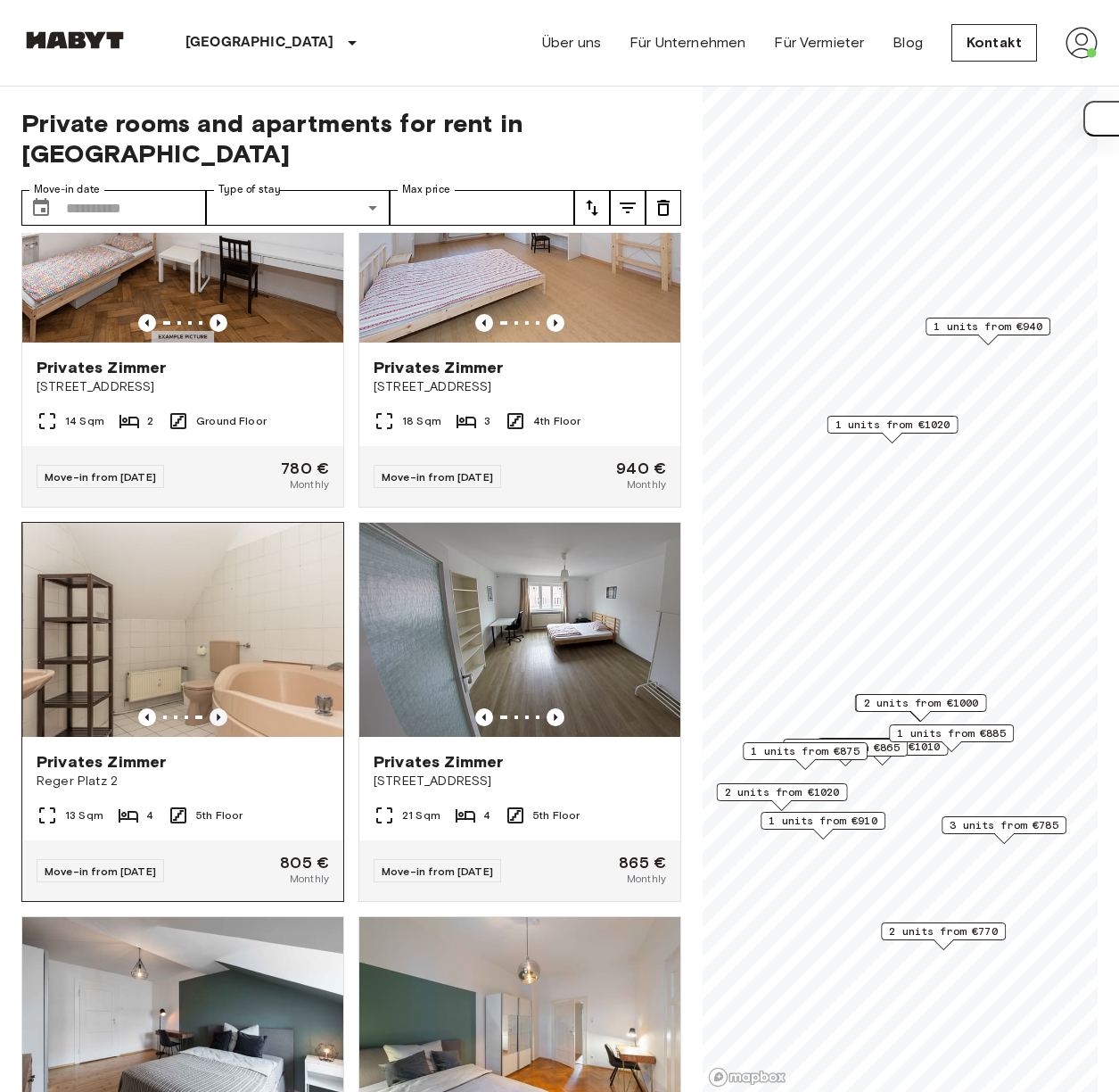
click at [217, 720] on icon "Previous image" at bounding box center [219, 717] width 4 height 7
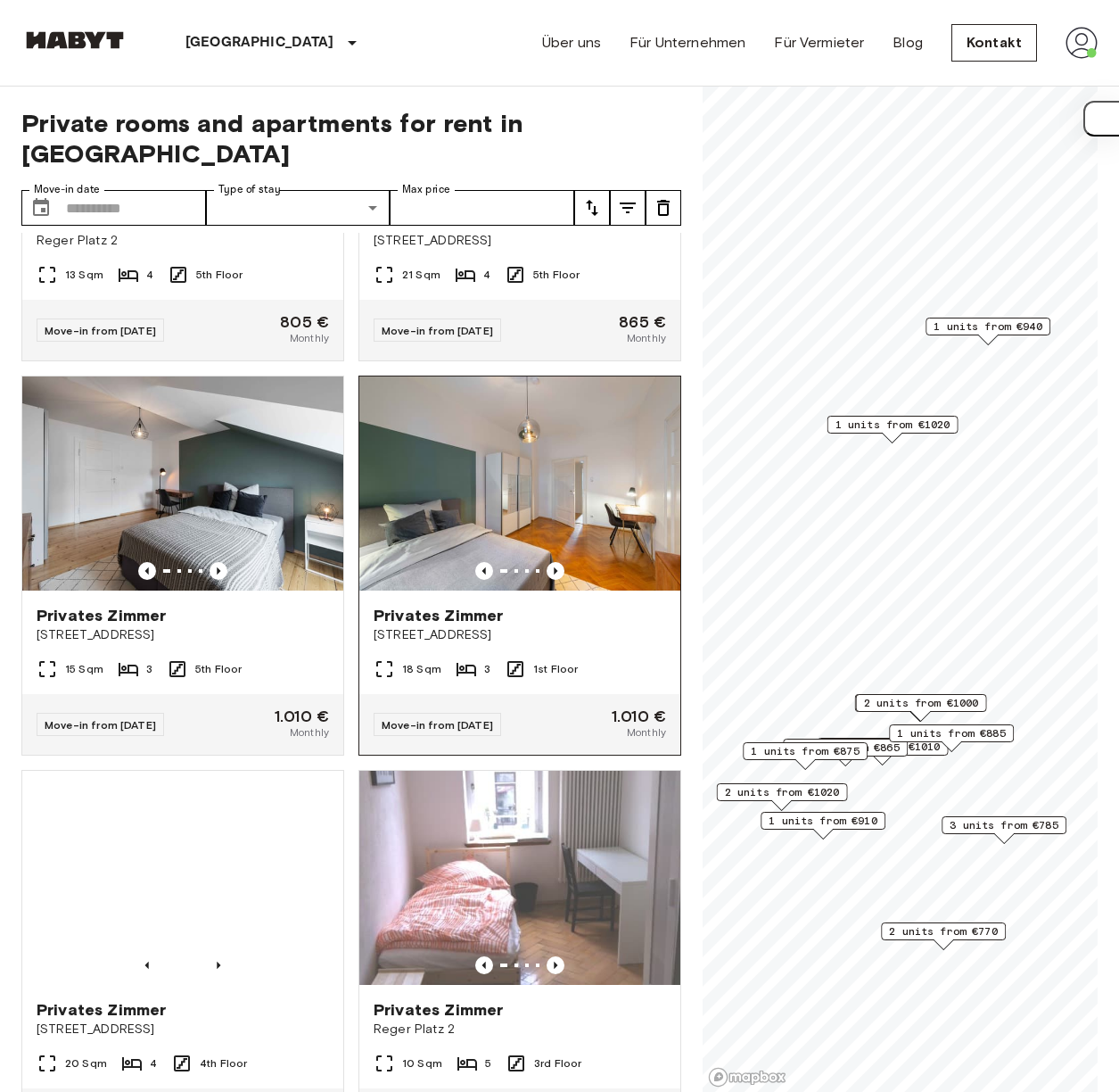
scroll to position [1856, 0]
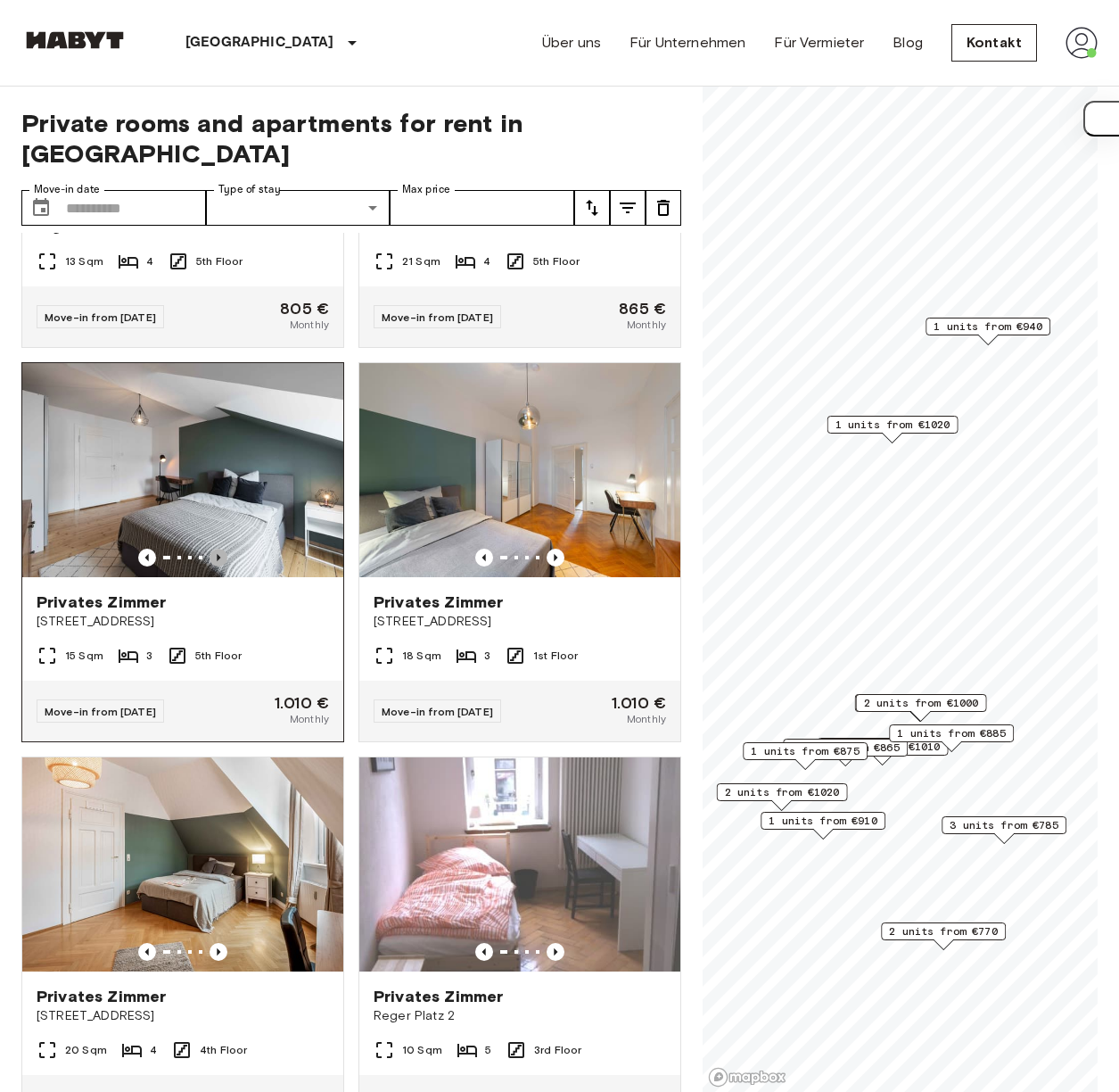
click at [212, 566] on icon "Previous image" at bounding box center [219, 557] width 18 height 18
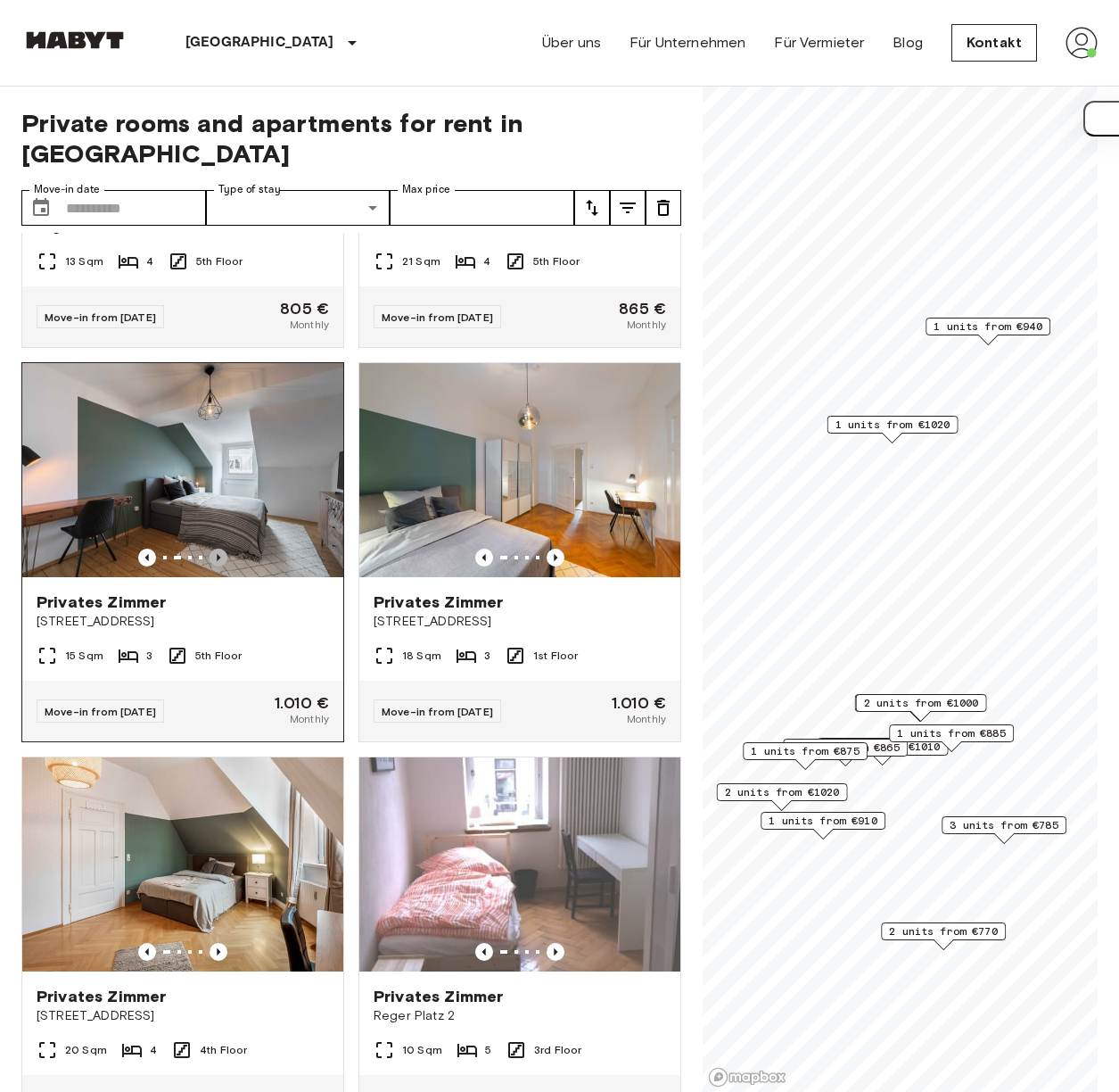
click at [211, 564] on icon "Previous image" at bounding box center [219, 557] width 18 height 18
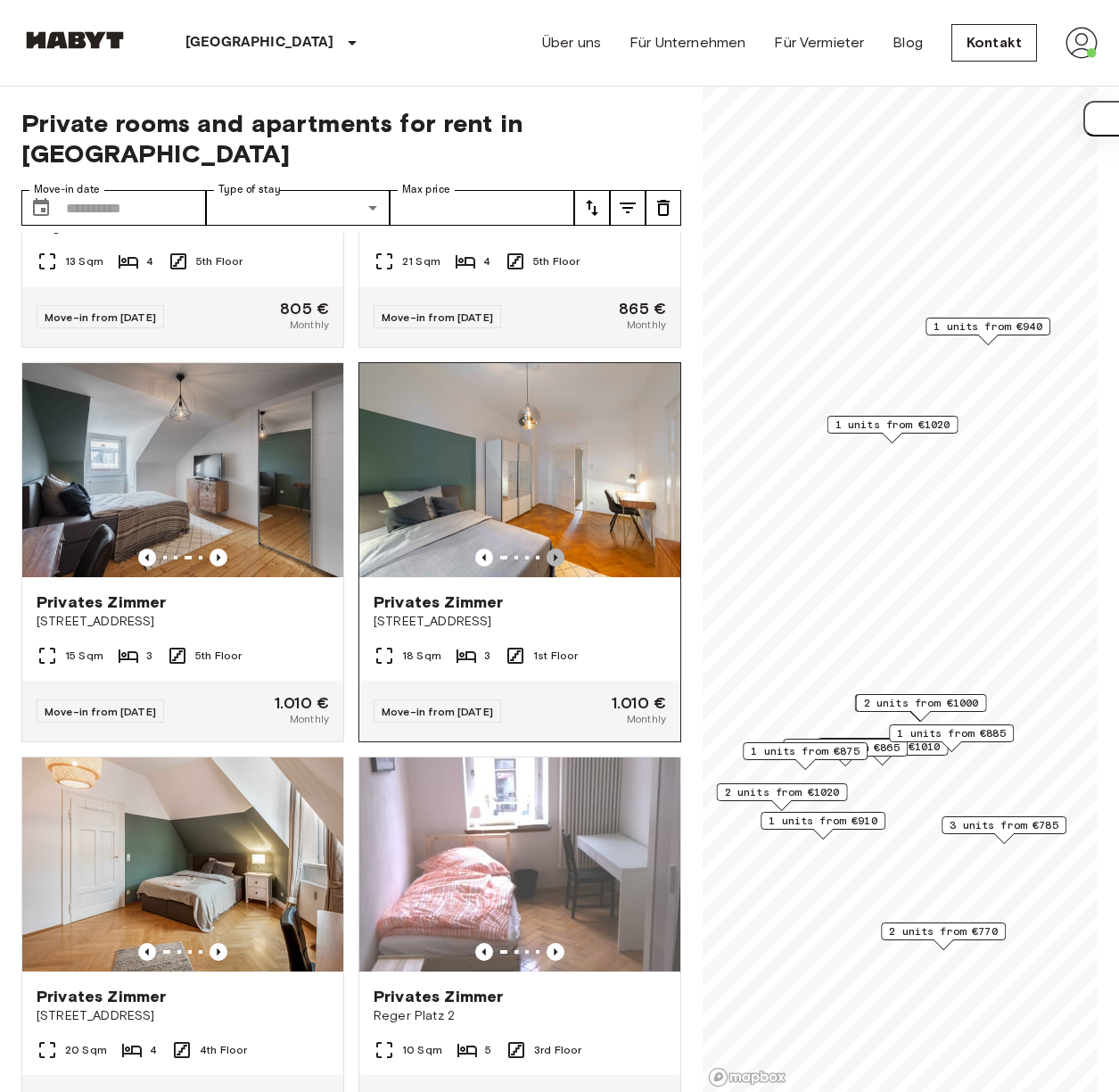
click at [554, 561] on icon "Previous image" at bounding box center [556, 556] width 4 height 7
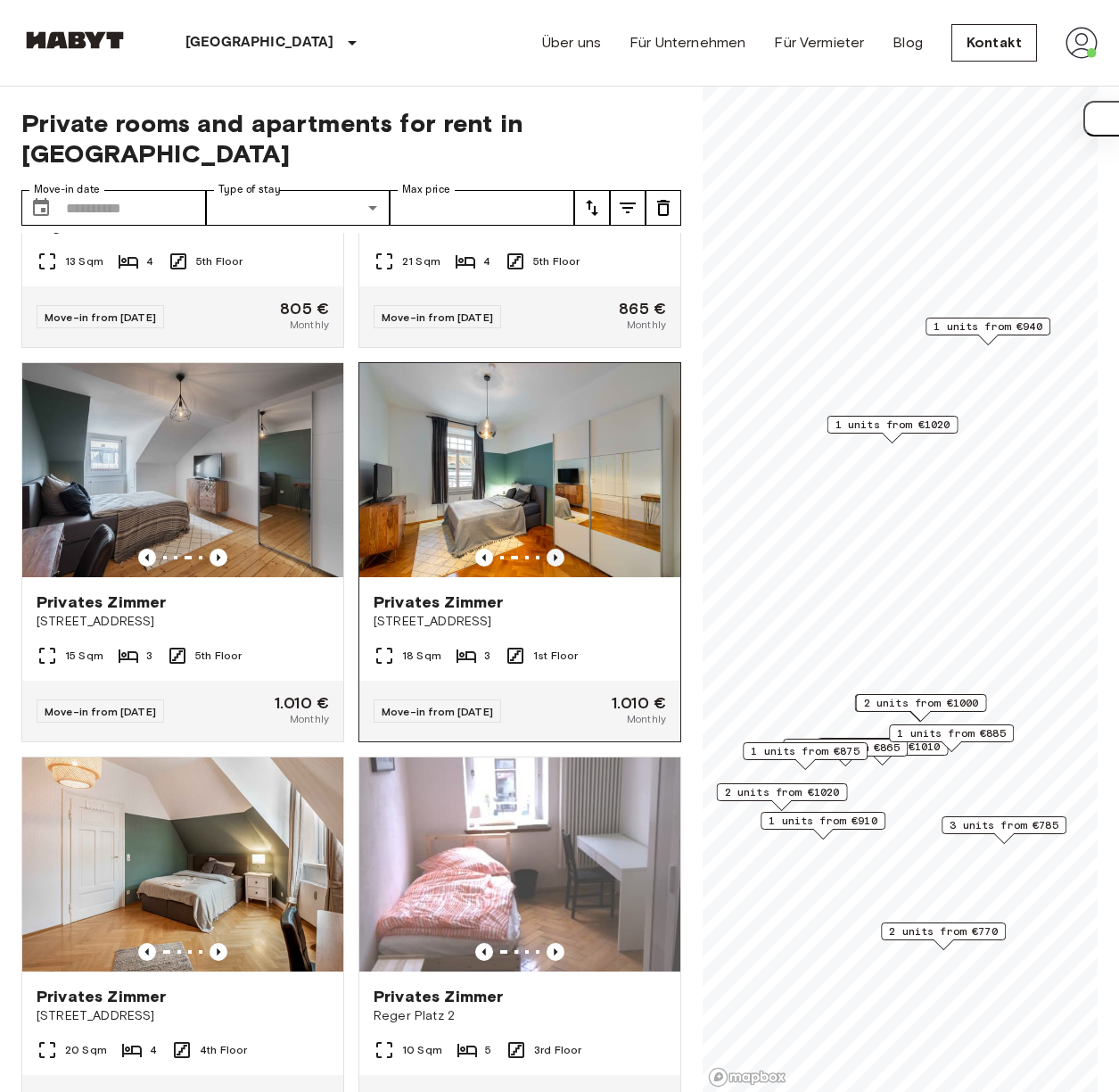
click at [547, 560] on icon "Previous image" at bounding box center [556, 557] width 18 height 18
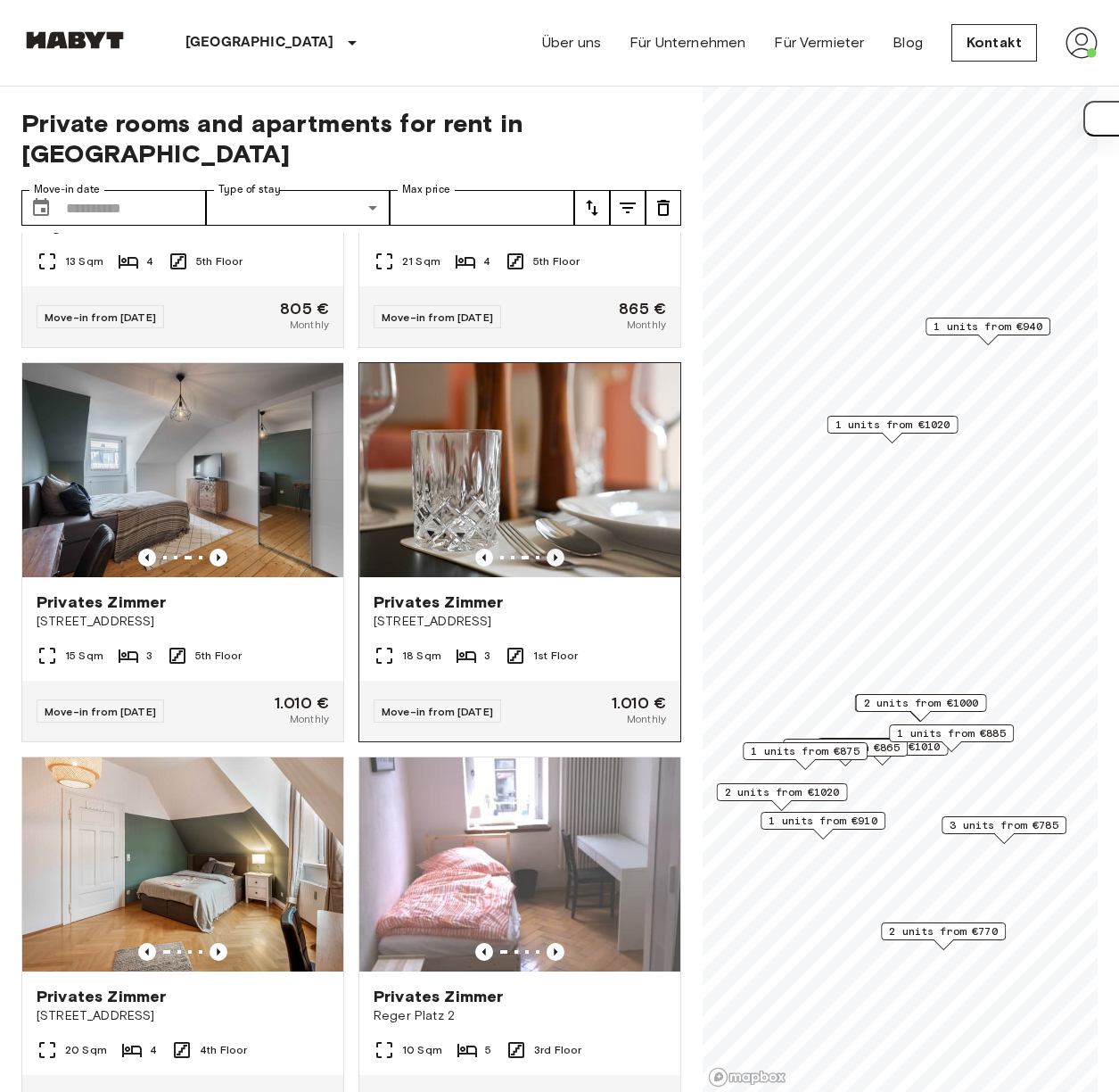
click at [547, 562] on icon "Previous image" at bounding box center [556, 557] width 18 height 18
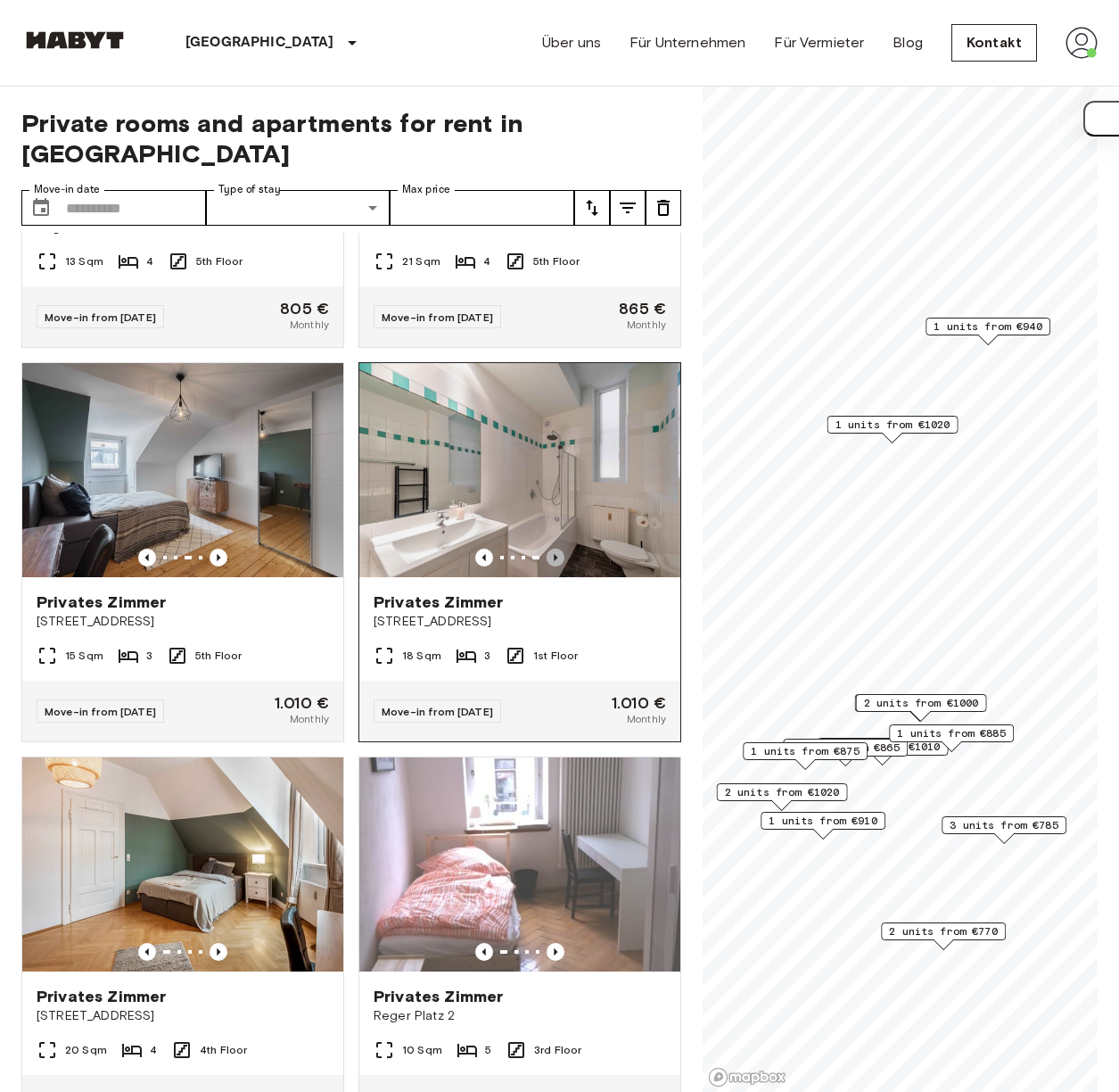
click at [547, 561] on icon "Previous image" at bounding box center [556, 557] width 18 height 18
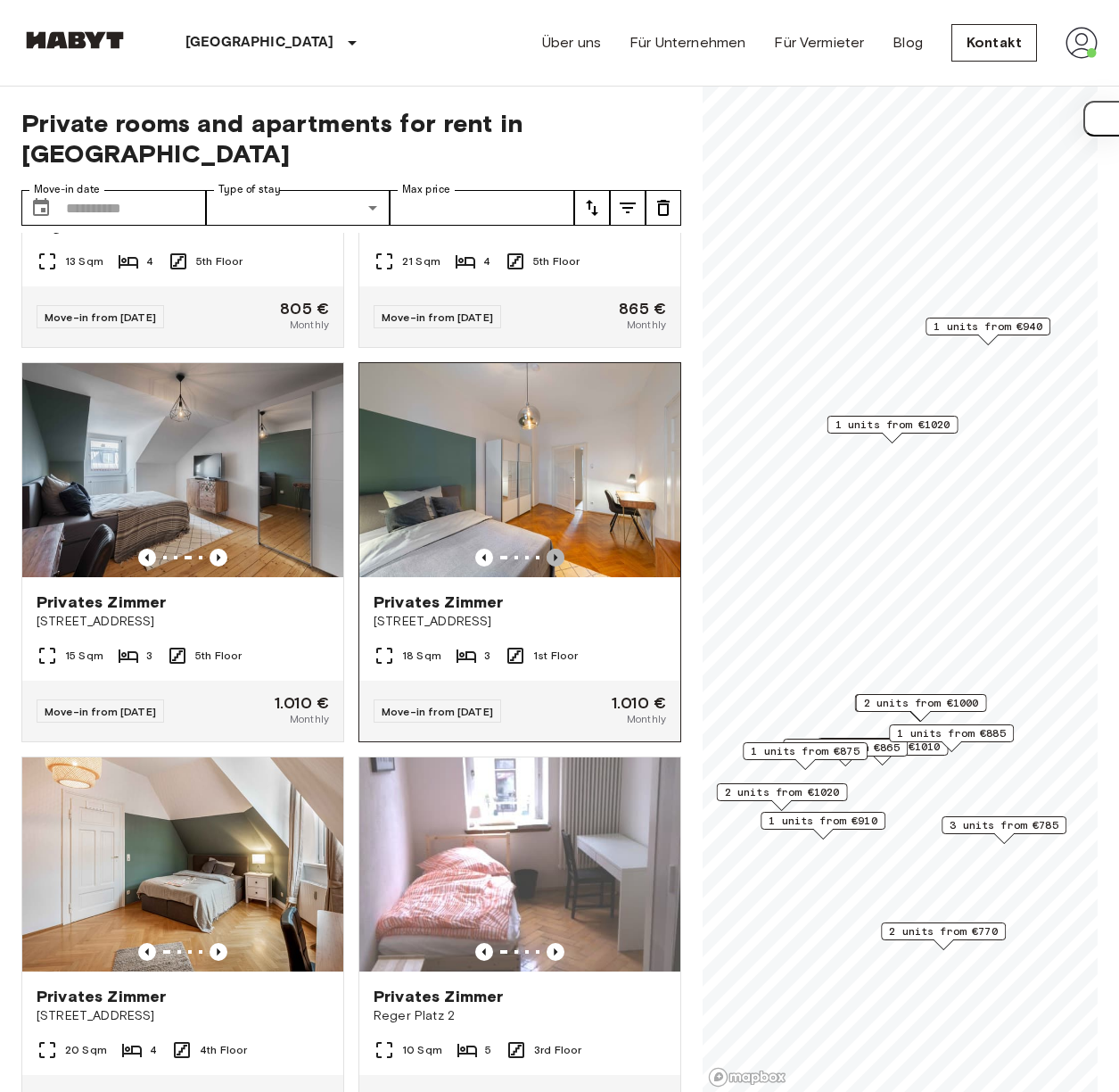
click at [547, 563] on icon "Previous image" at bounding box center [556, 557] width 18 height 18
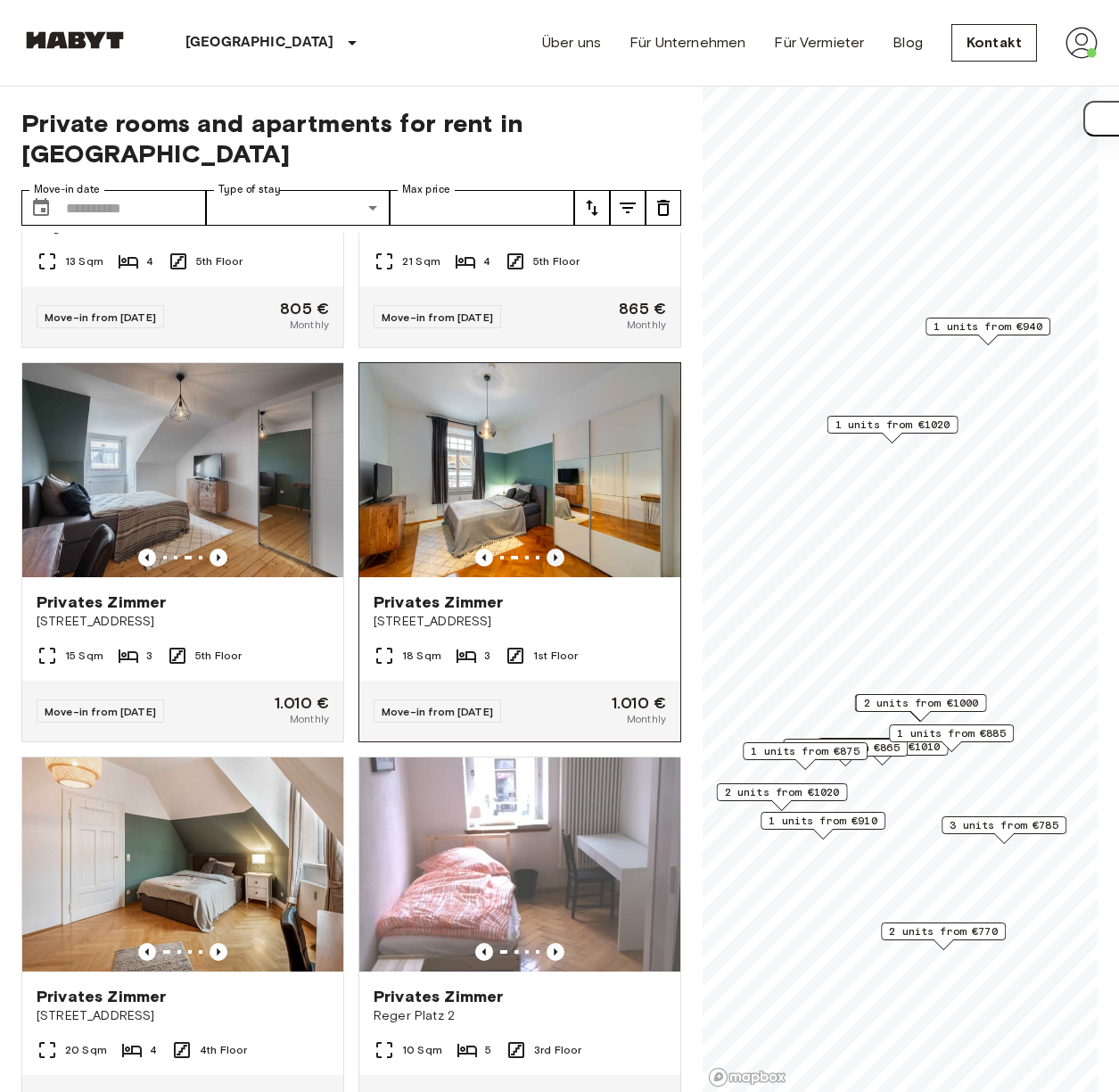
click at [547, 566] on icon "Previous image" at bounding box center [556, 557] width 18 height 18
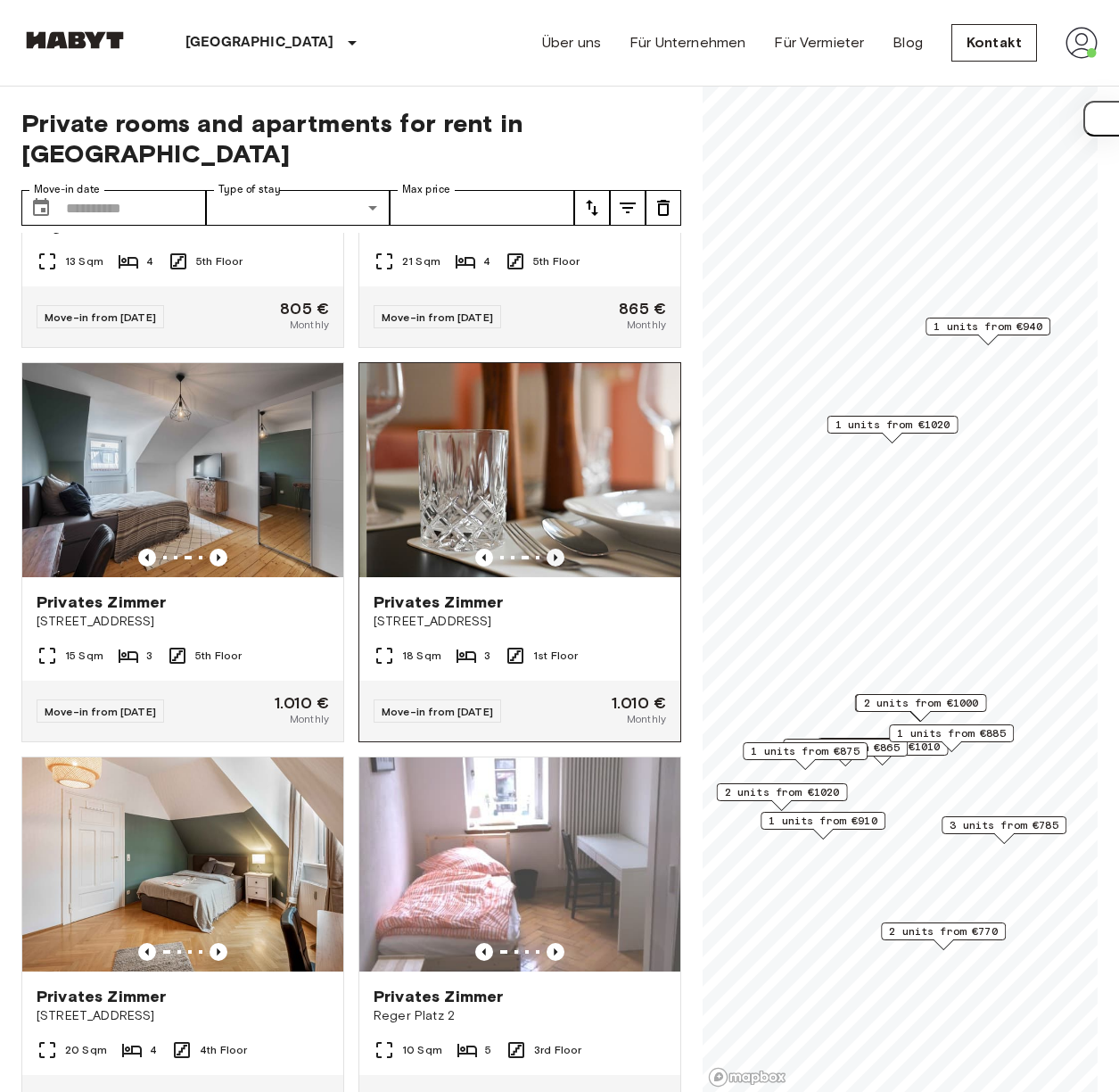
click at [547, 566] on icon "Previous image" at bounding box center [556, 557] width 18 height 18
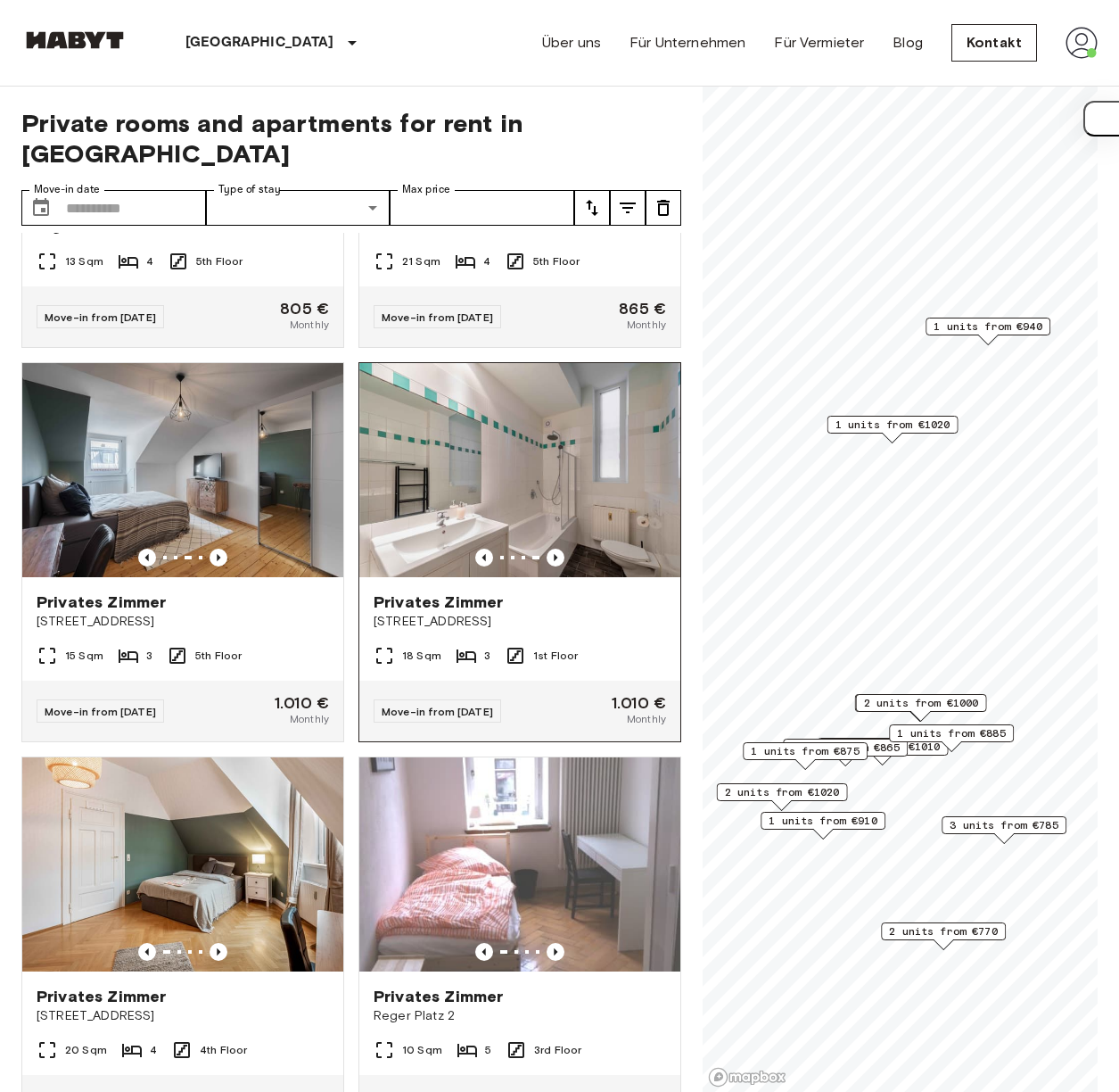
scroll to position [2148, 0]
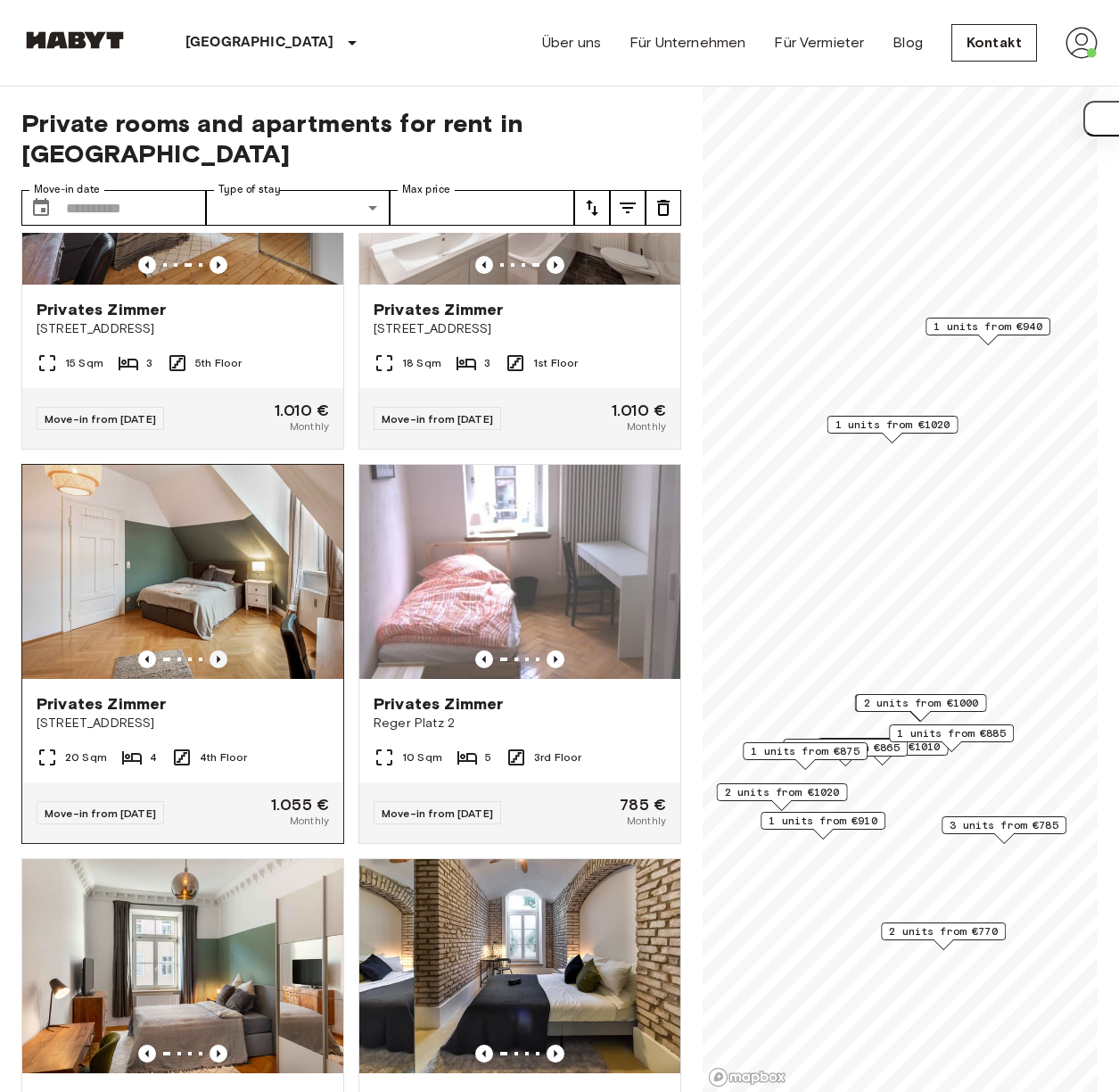
click at [219, 668] on icon "Previous image" at bounding box center [219, 659] width 18 height 18
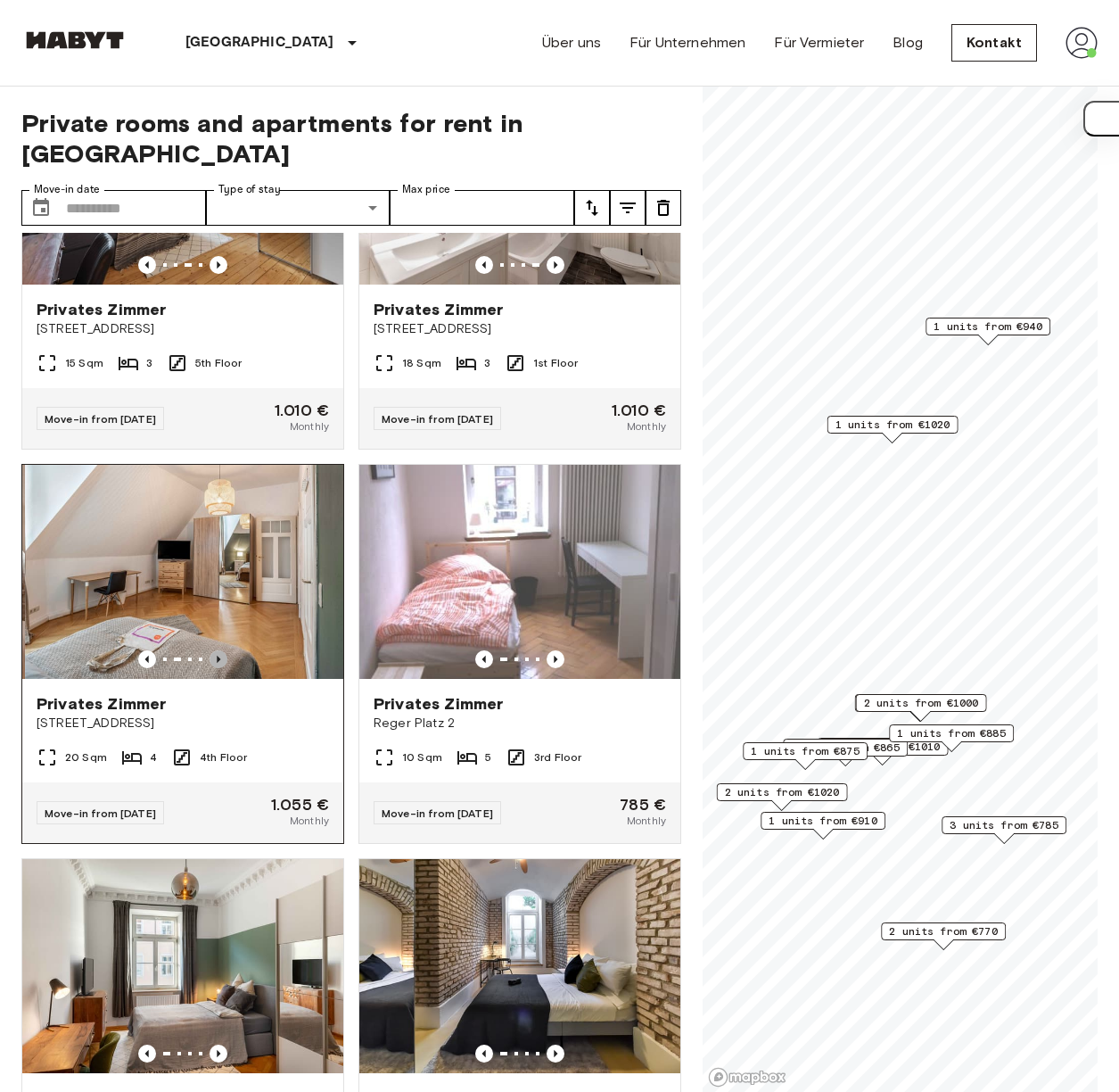
click at [219, 668] on icon "Previous image" at bounding box center [219, 659] width 18 height 18
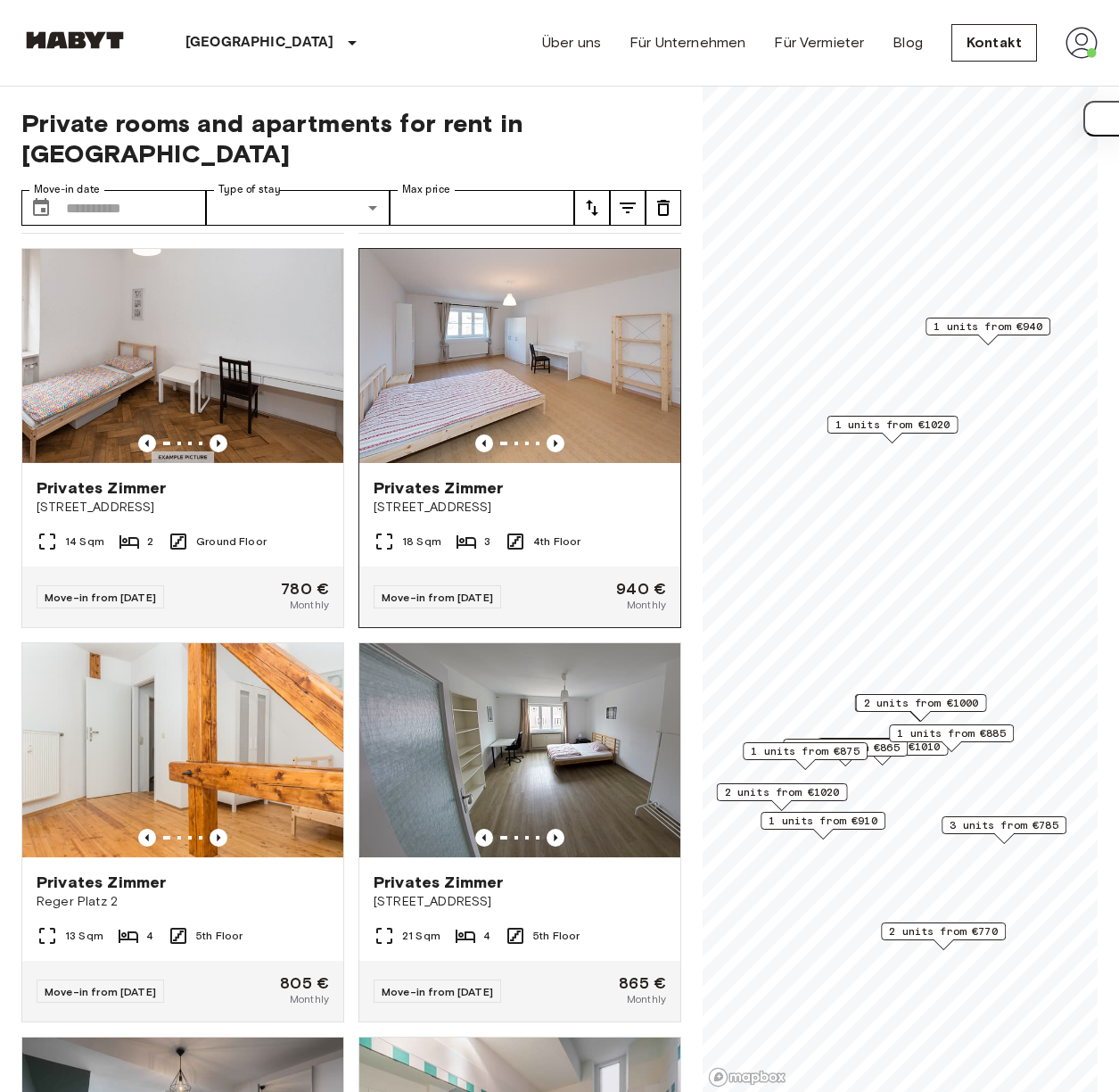
scroll to position [1186, 0]
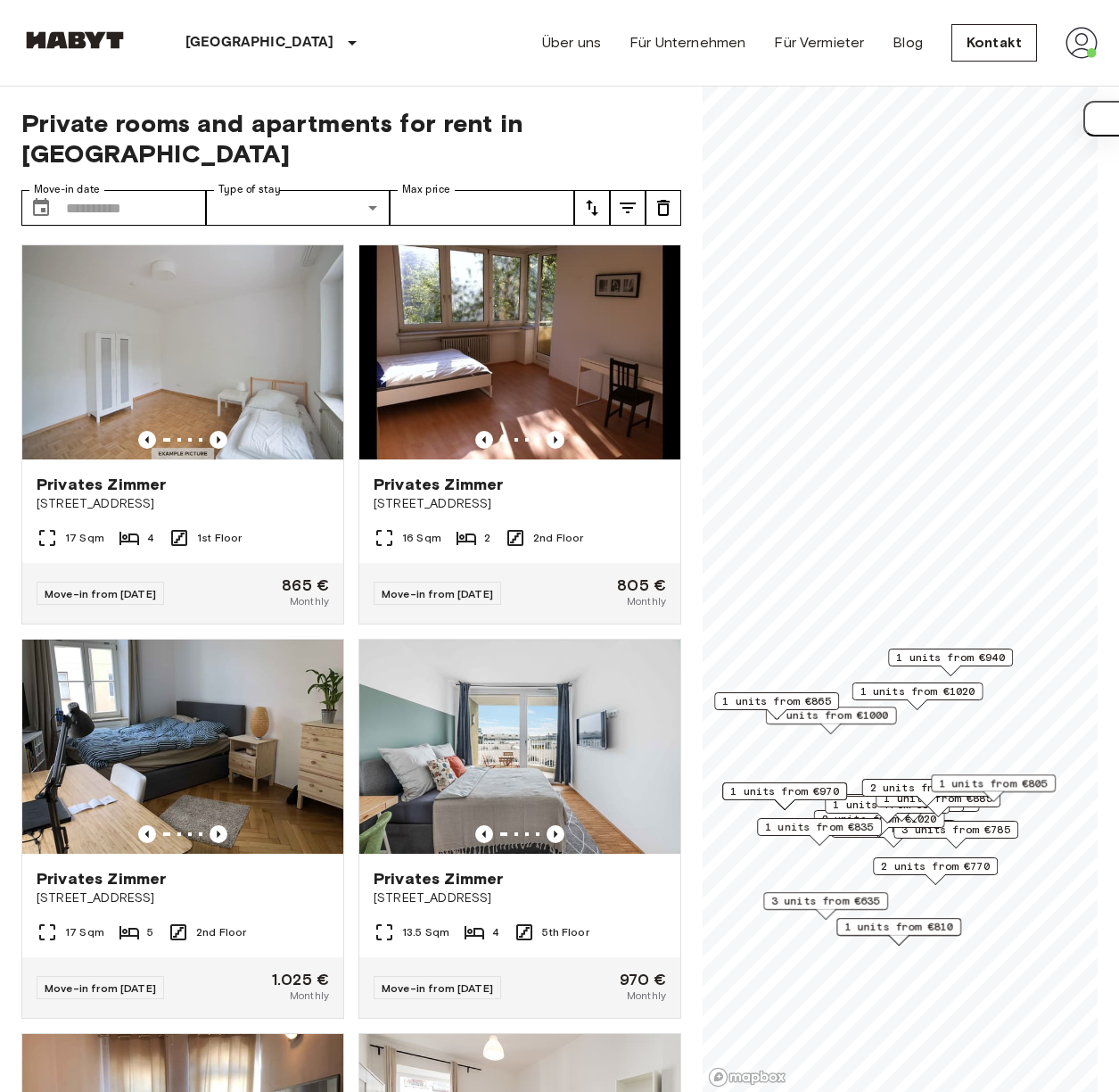
scroll to position [2797, 0]
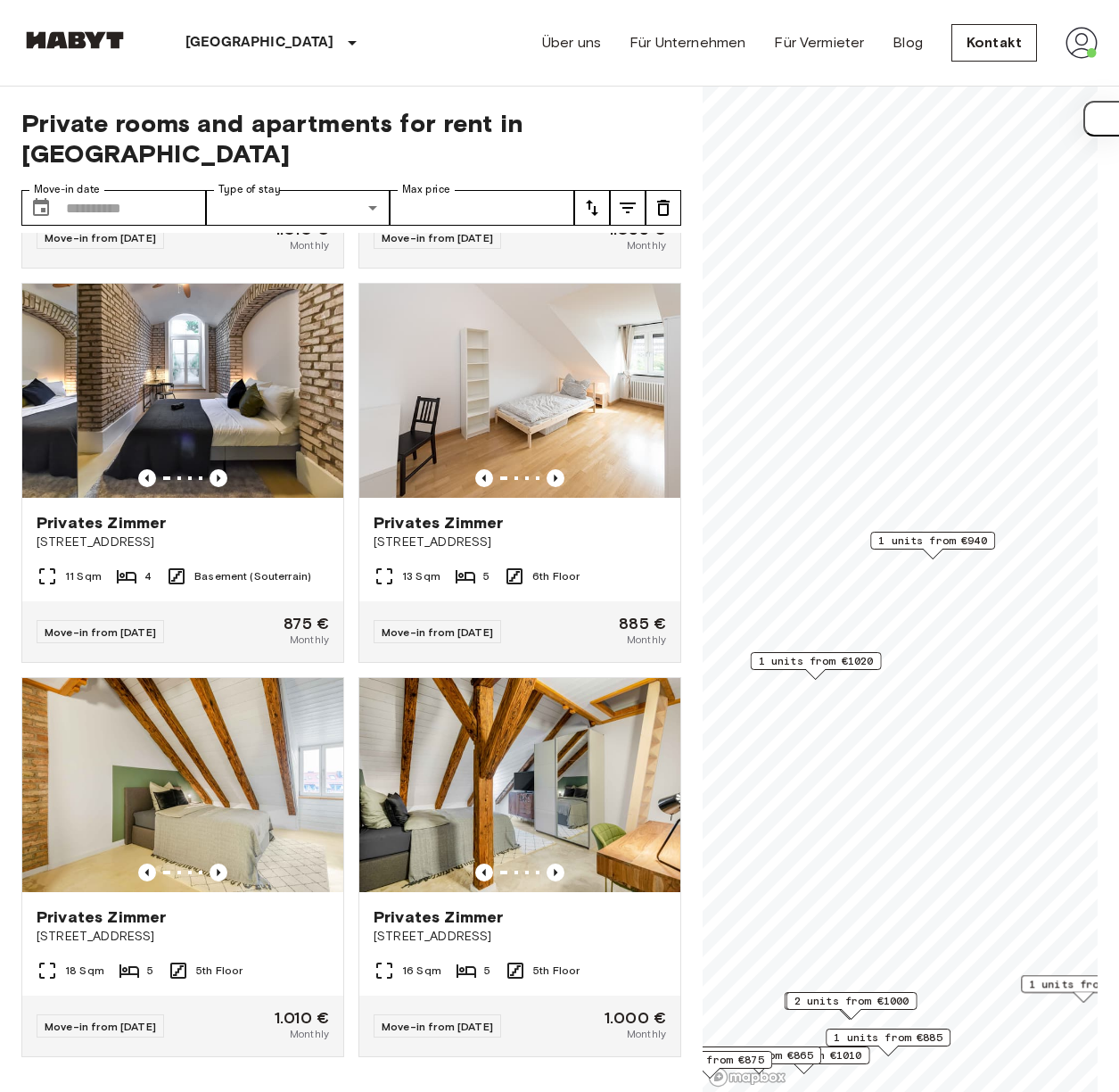
scroll to position [379, 0]
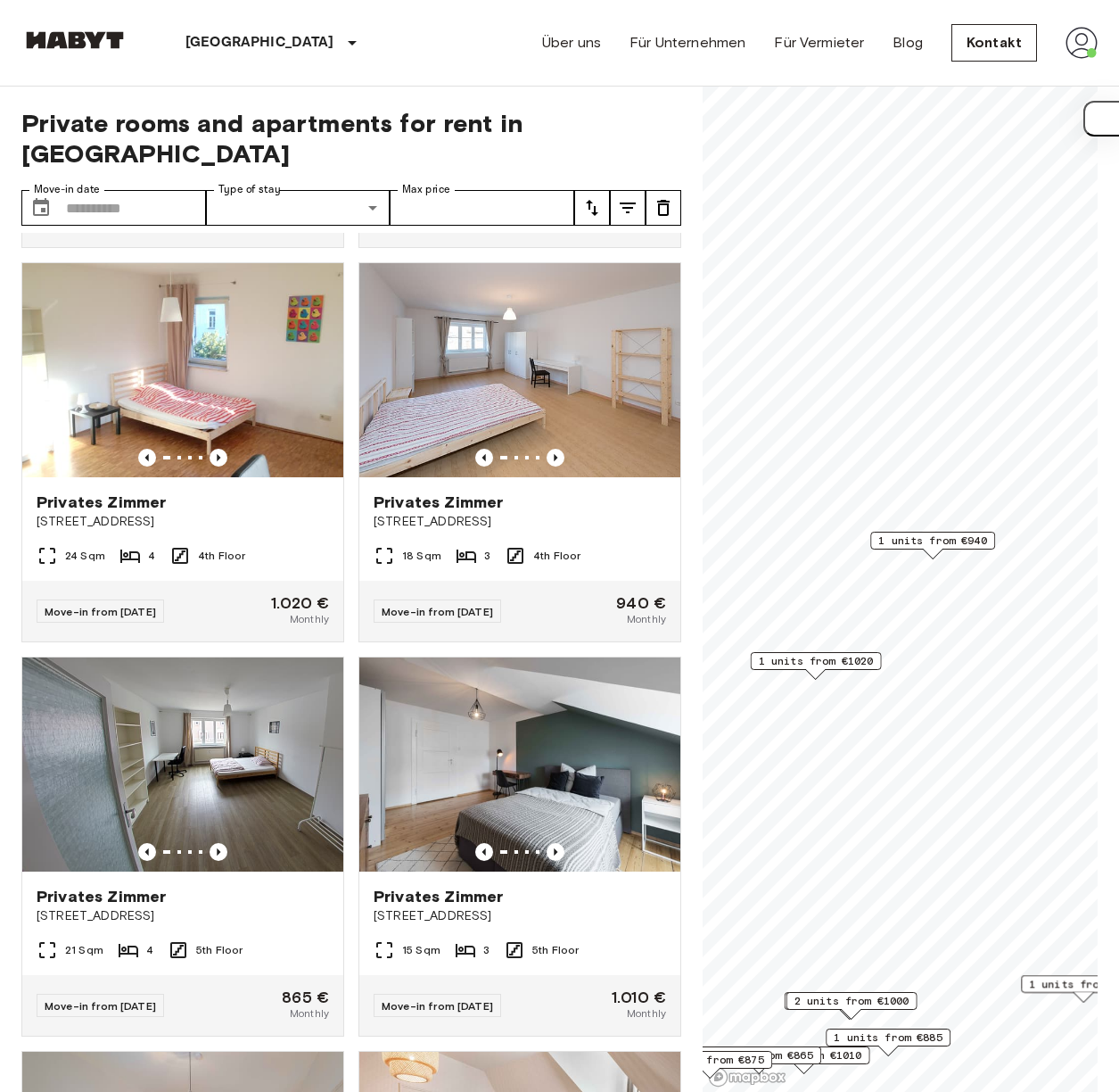
click at [933, 544] on span "1 units from €940" at bounding box center [932, 541] width 109 height 16
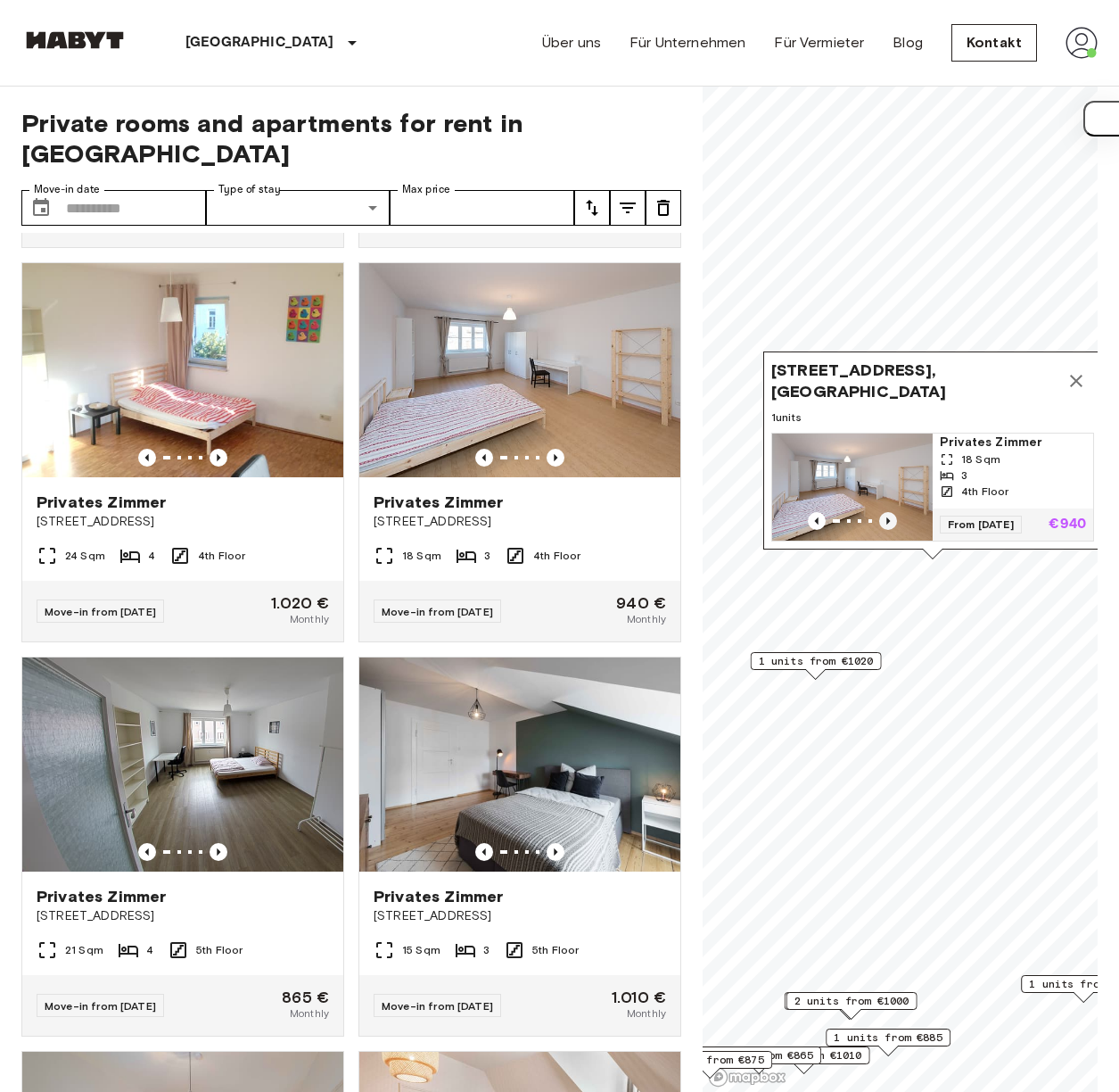
click at [890, 512] on icon "Previous image" at bounding box center [888, 521] width 18 height 18
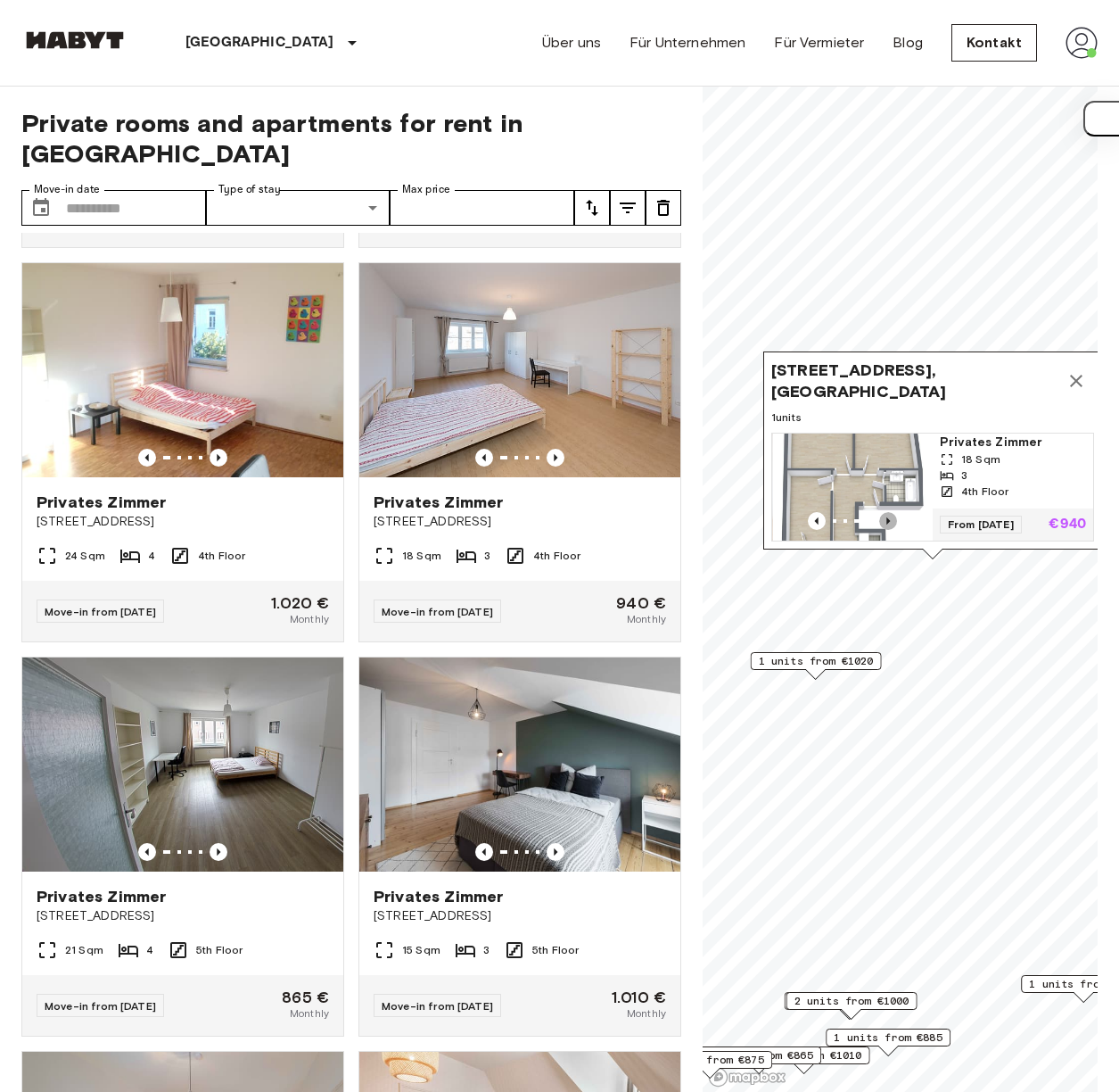
click at [890, 512] on icon "Previous image" at bounding box center [888, 521] width 18 height 18
click at [890, 497] on img "Map marker" at bounding box center [915, 487] width 160 height 108
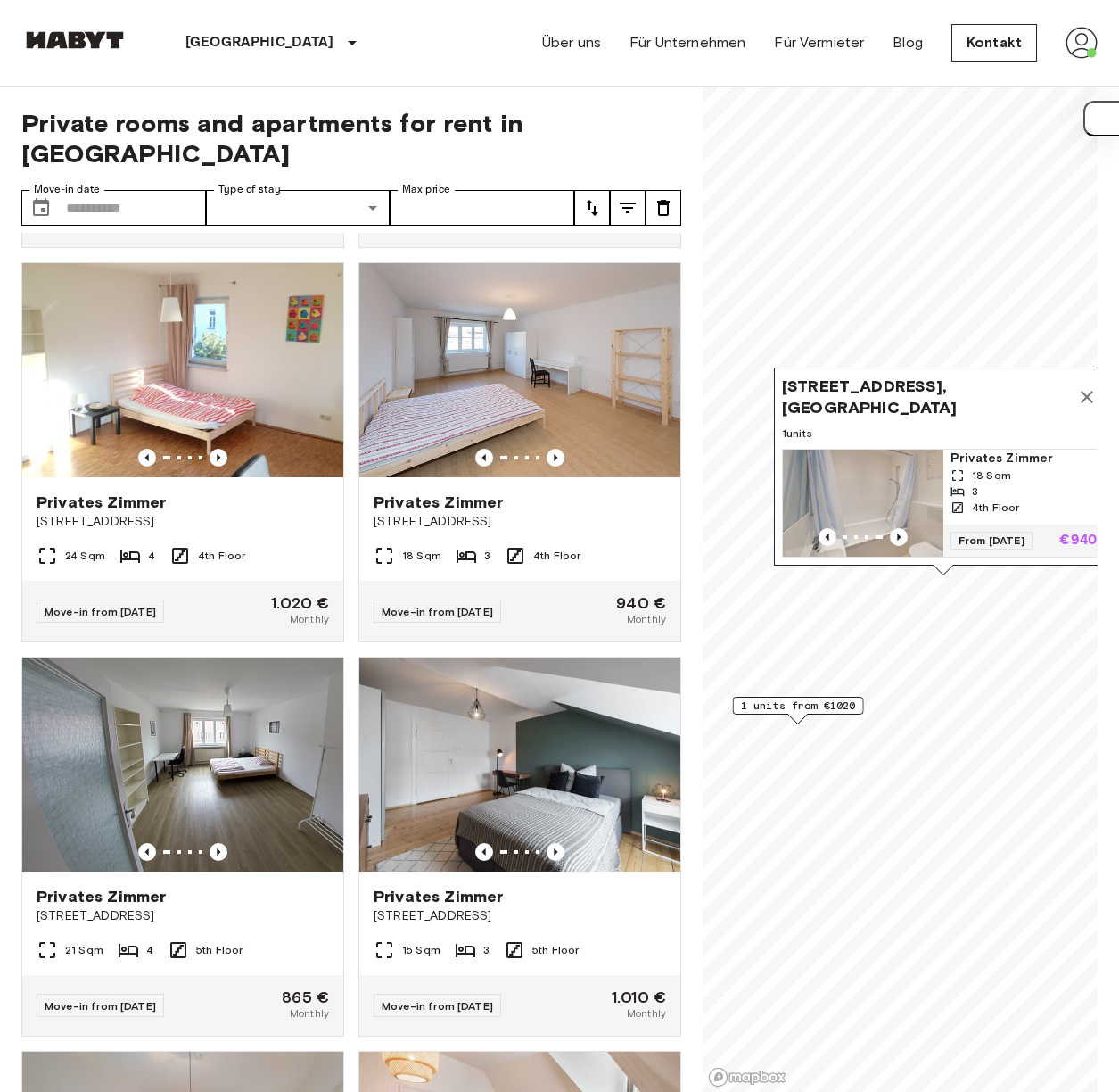
click at [1084, 386] on icon "Map marker" at bounding box center [1087, 397] width 22 height 22
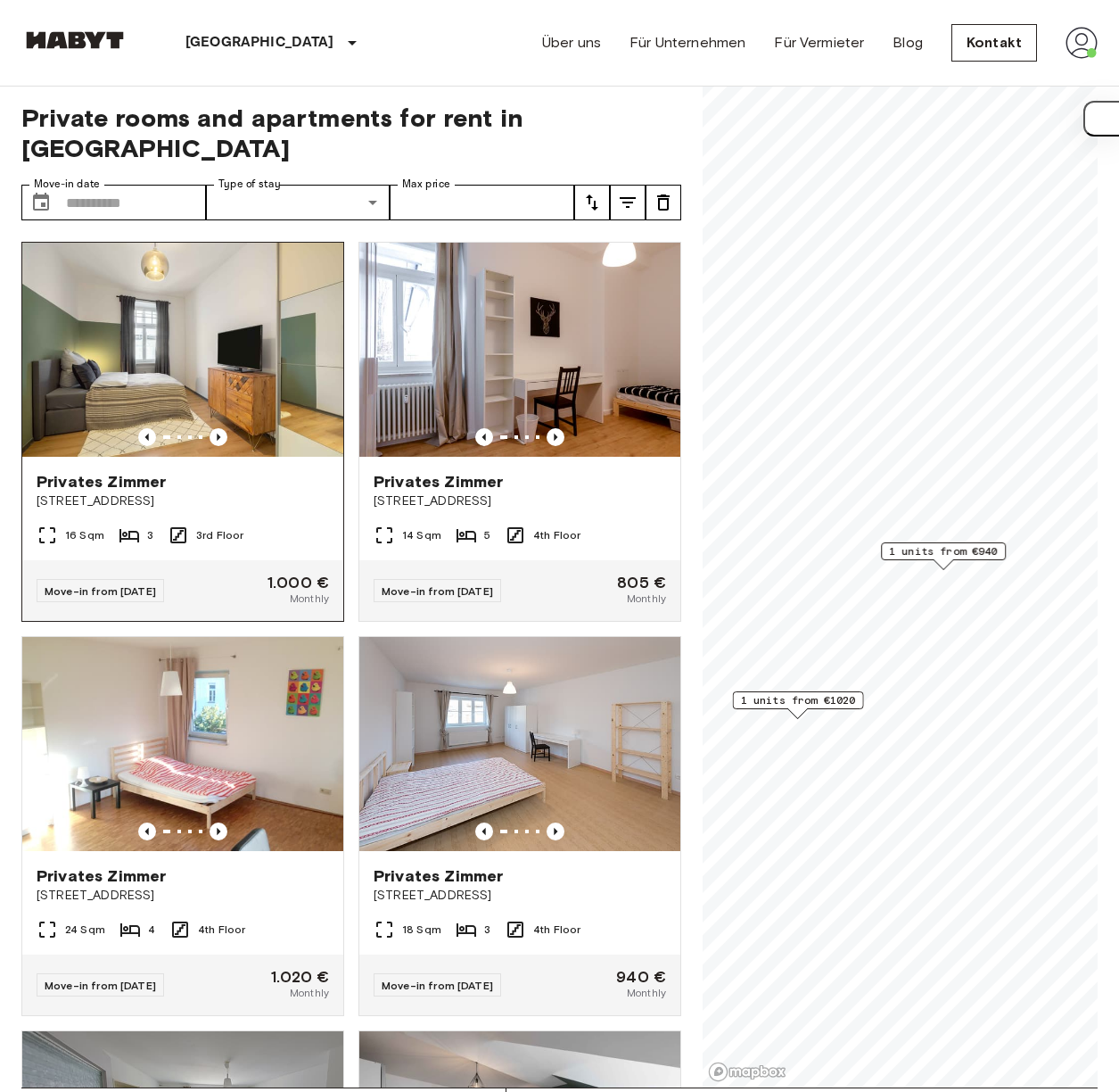
scroll to position [0, 0]
